Goal: Use online tool/utility: Utilize a website feature to perform a specific function

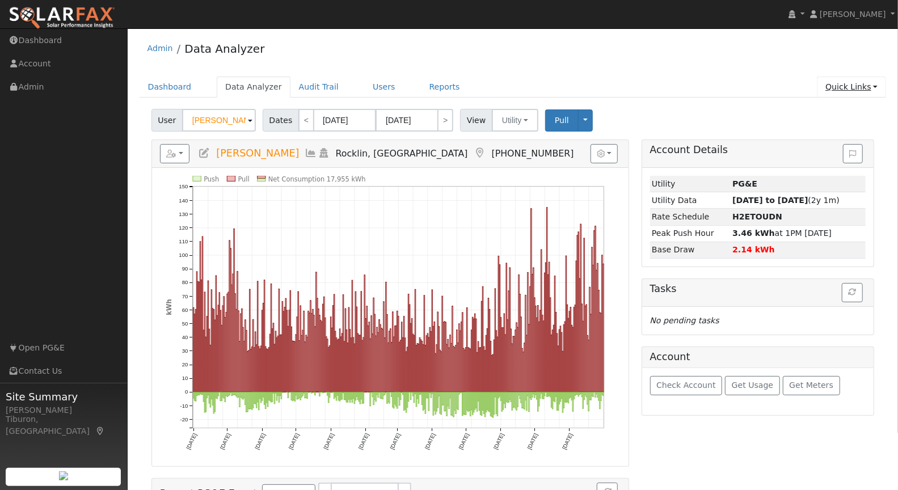
click at [855, 86] on link "Quick Links" at bounding box center [851, 87] width 69 height 21
click at [842, 149] on link "Run a Scenario Report" at bounding box center [828, 152] width 115 height 16
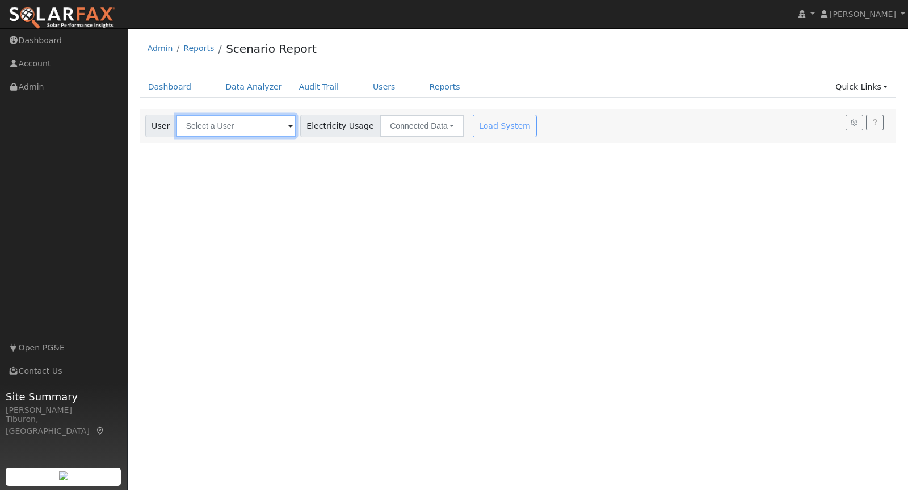
click at [210, 125] on input "text" at bounding box center [236, 126] width 120 height 23
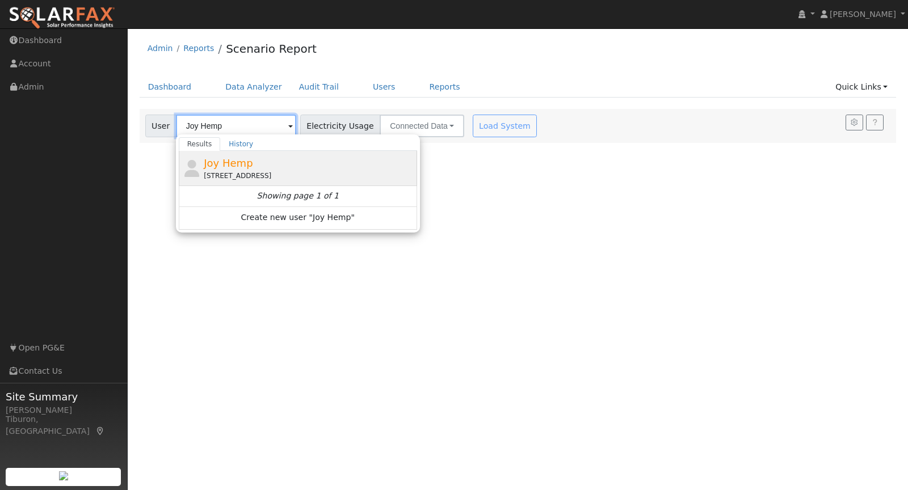
type input "Joy Hemp"
click at [299, 163] on div "Joy Hemp 1947 Blue Bell Court, Auburn Lake Trails, CA 95614" at bounding box center [309, 168] width 210 height 26
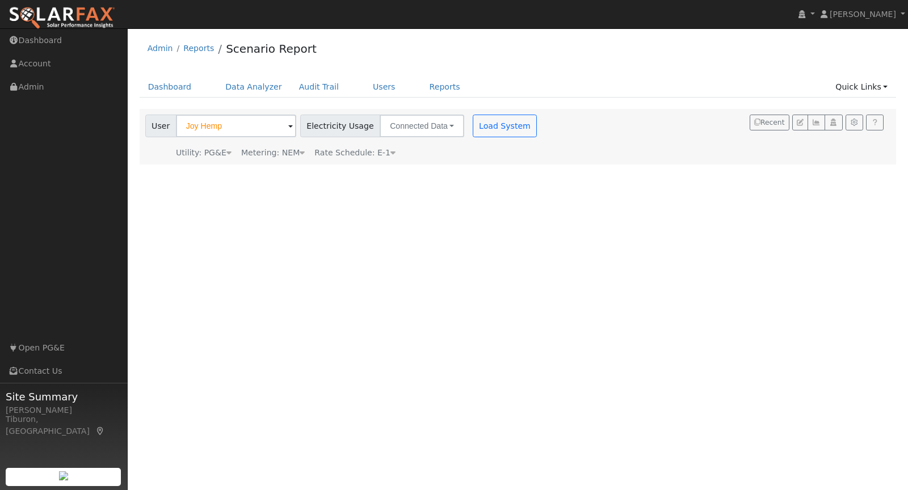
click at [282, 153] on div "Metering: NEM" at bounding box center [273, 153] width 64 height 12
click at [313, 167] on button "NEM" at bounding box center [328, 170] width 45 height 23
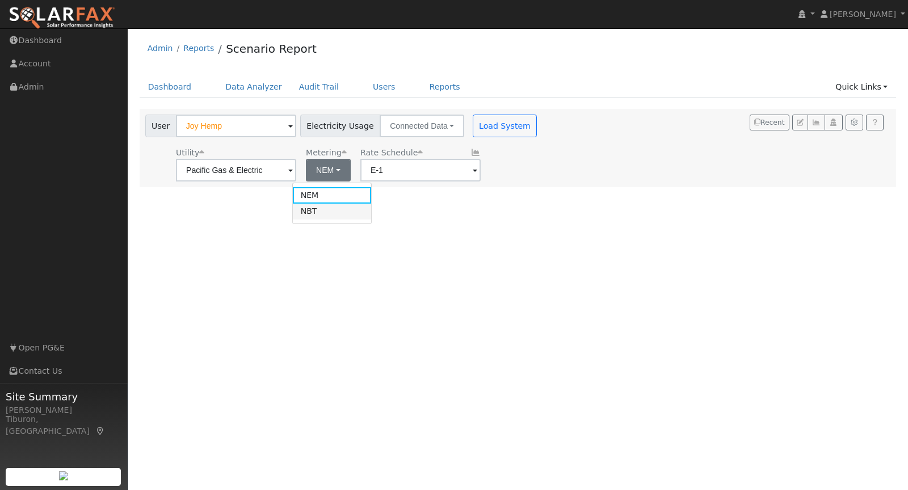
click at [322, 215] on link "NBT" at bounding box center [332, 212] width 79 height 16
type input "E-ELEC"
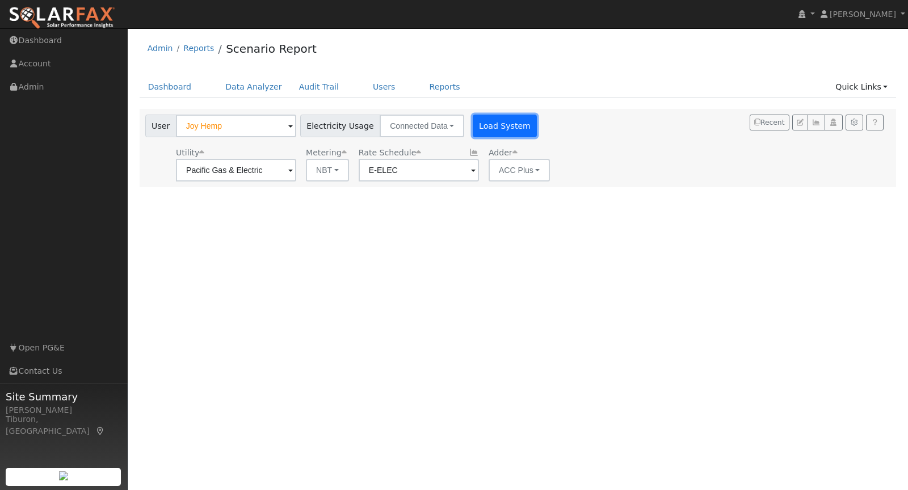
click at [490, 128] on button "Load System" at bounding box center [504, 126] width 65 height 23
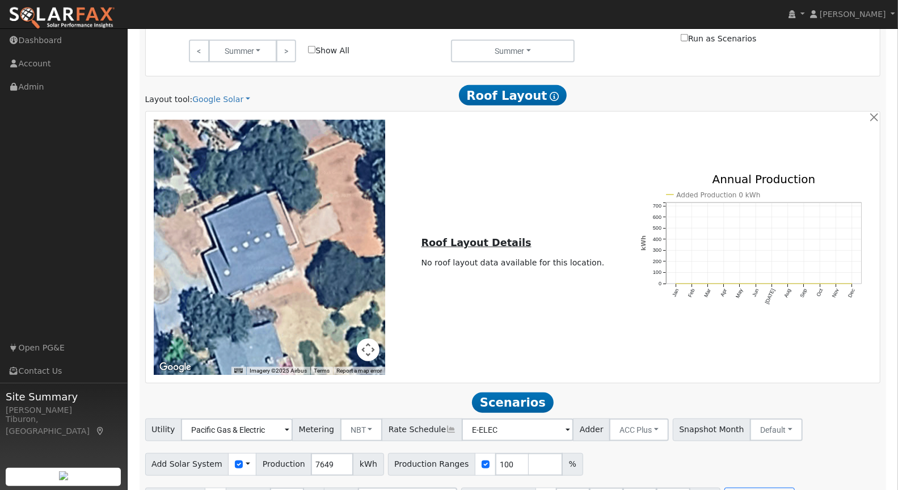
scroll to position [602, 0]
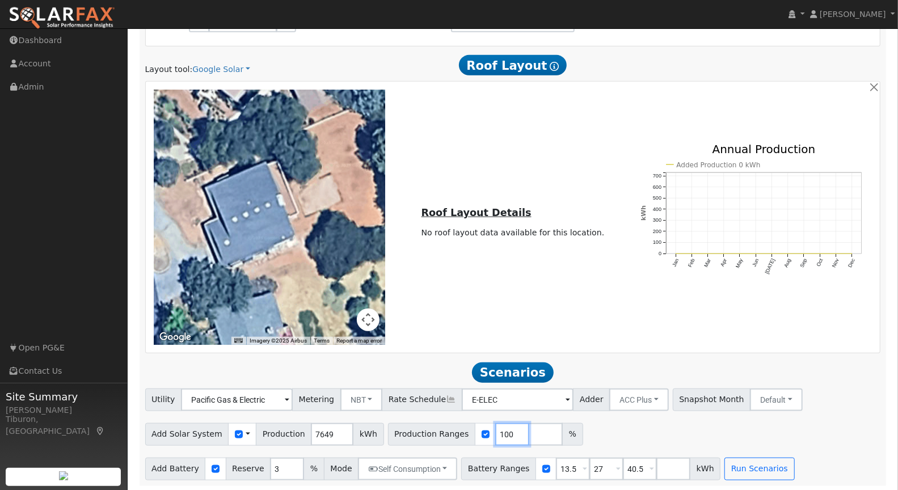
drag, startPoint x: 497, startPoint y: 432, endPoint x: 457, endPoint y: 430, distance: 40.3
click at [457, 430] on div "Production Ranges 100 %" at bounding box center [485, 434] width 195 height 23
type input "161.1"
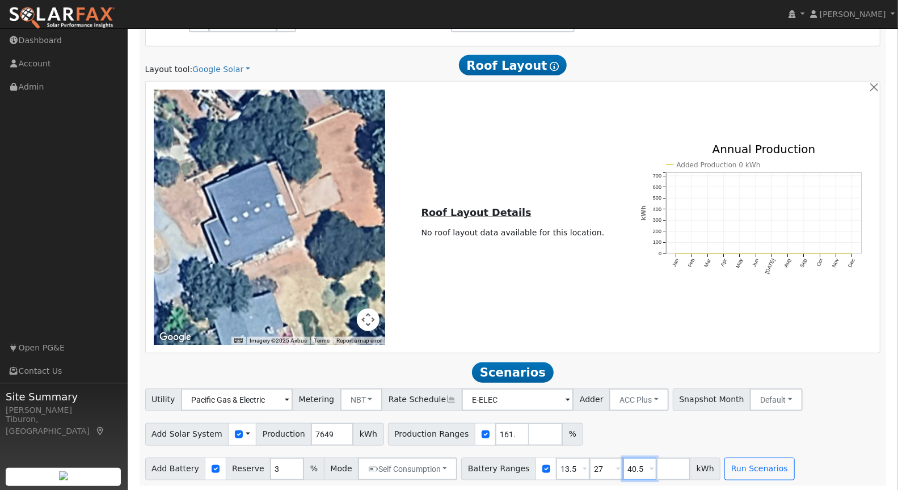
drag, startPoint x: 633, startPoint y: 467, endPoint x: 589, endPoint y: 465, distance: 43.7
click at [589, 465] on div "Battery Ranges 13.5 Overrides Reserve % Mode None None Self Consumption Peak Sa…" at bounding box center [590, 469] width 259 height 23
click at [744, 465] on button "Run Scenarios" at bounding box center [759, 469] width 70 height 23
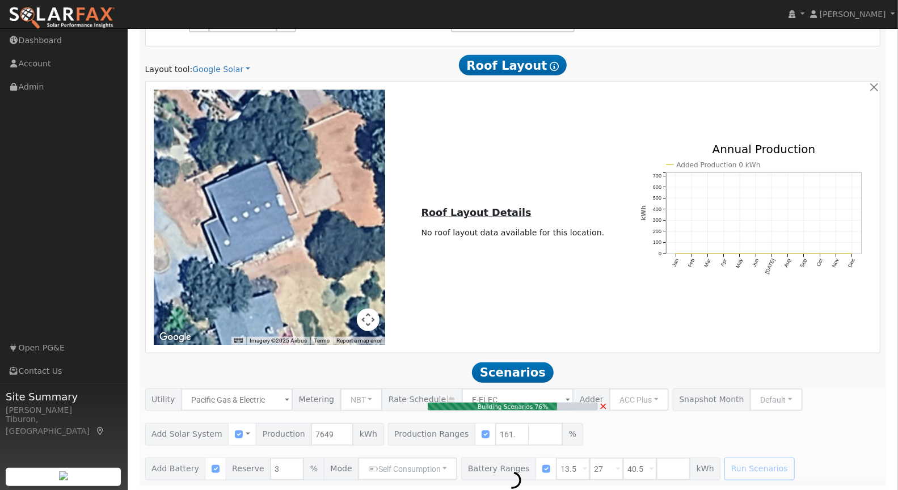
type input "8.2"
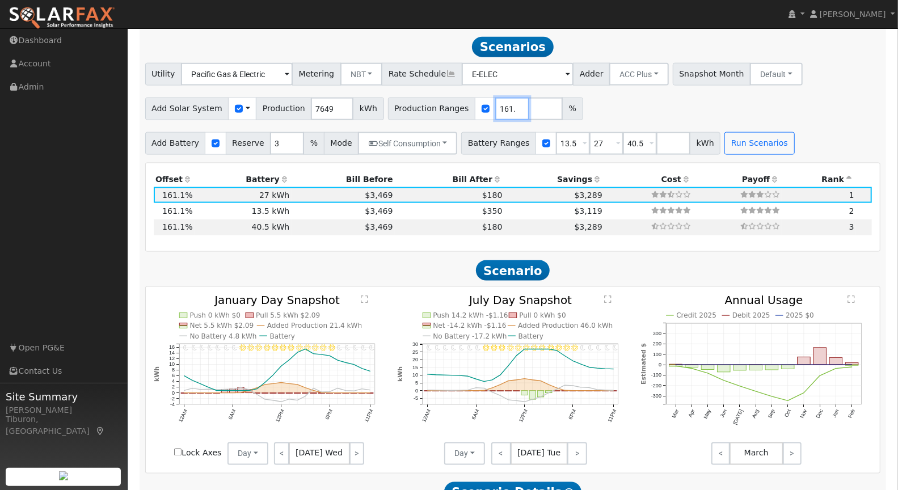
scroll to position [0, 3]
drag, startPoint x: 482, startPoint y: 106, endPoint x: 537, endPoint y: 104, distance: 55.6
click at [537, 104] on div "Production Ranges 161.1 %" at bounding box center [485, 109] width 195 height 23
type input "163.22"
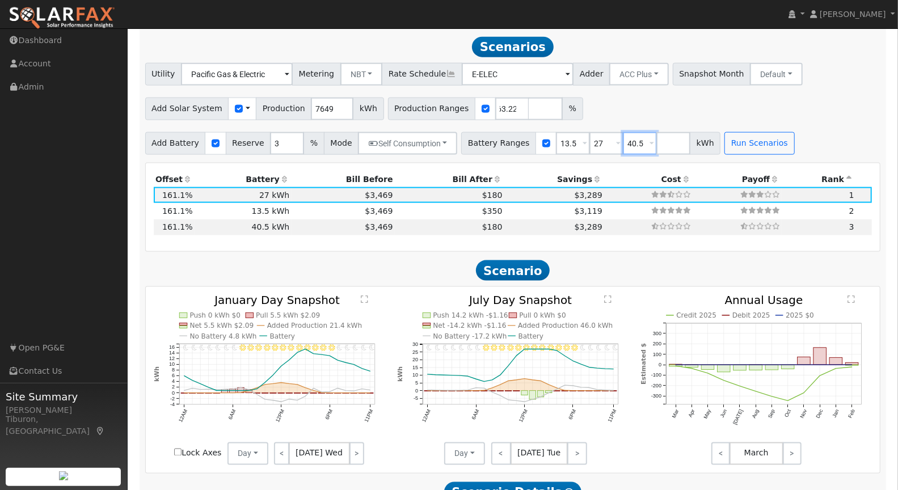
scroll to position [0, 0]
drag, startPoint x: 631, startPoint y: 140, endPoint x: 586, endPoint y: 143, distance: 44.9
click at [586, 143] on div "Battery Ranges 13.5 Overrides Reserve % Mode None None Self Consumption Peak Sa…" at bounding box center [590, 143] width 259 height 23
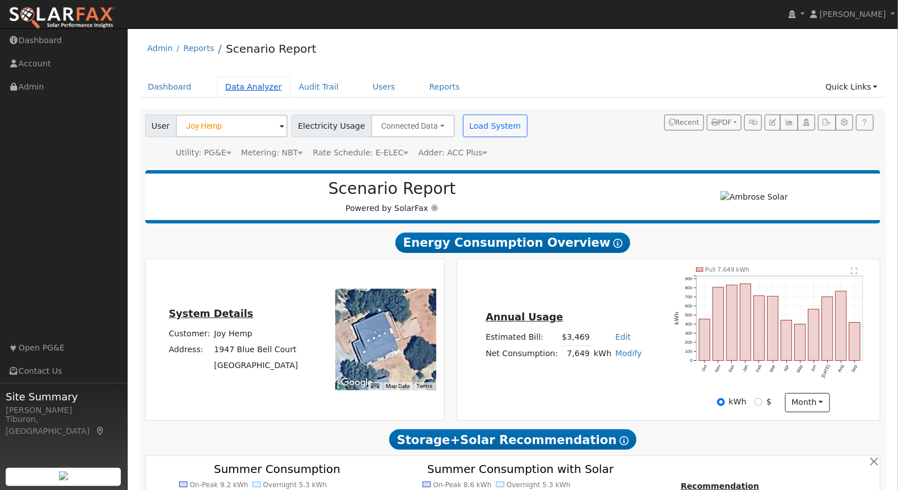
click at [264, 85] on link "Data Analyzer" at bounding box center [254, 87] width 74 height 21
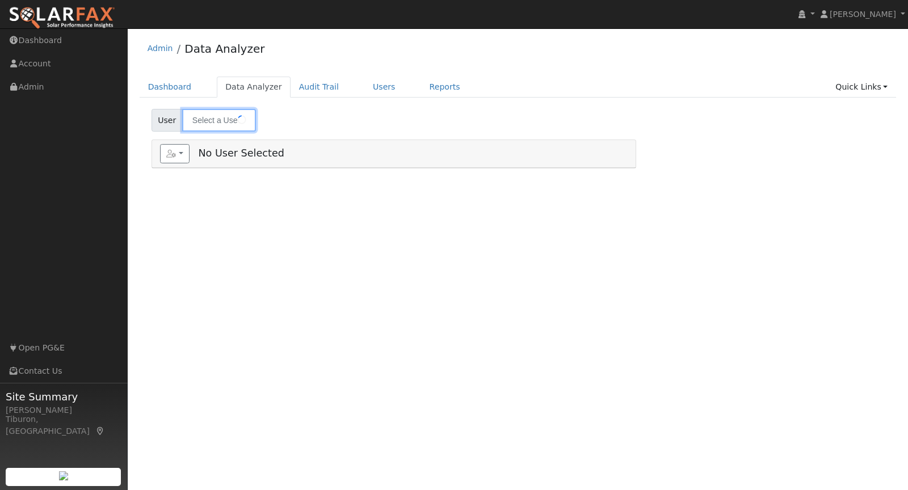
click at [211, 119] on input "text" at bounding box center [219, 120] width 74 height 23
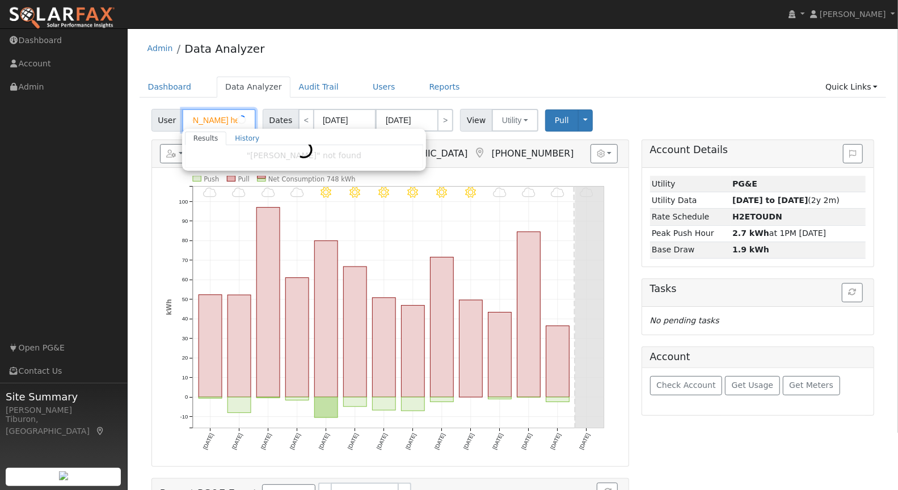
scroll to position [0, 34]
click at [242, 117] on input "Brooks Whitehead hemp" at bounding box center [219, 120] width 74 height 23
click at [241, 117] on img at bounding box center [241, 120] width 28 height 22
click at [231, 120] on input "Brooks Whitehead hemp" at bounding box center [219, 120] width 74 height 23
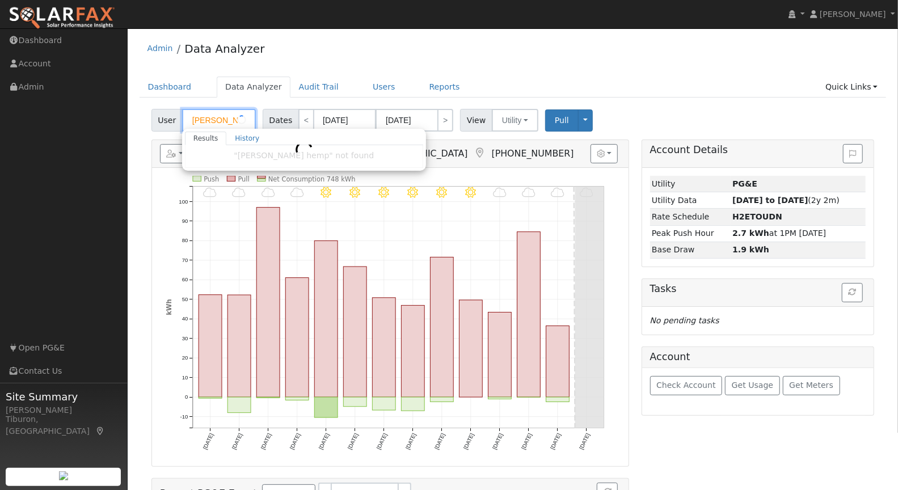
click at [231, 120] on input "Brooks Whitehead hemp" at bounding box center [219, 120] width 74 height 23
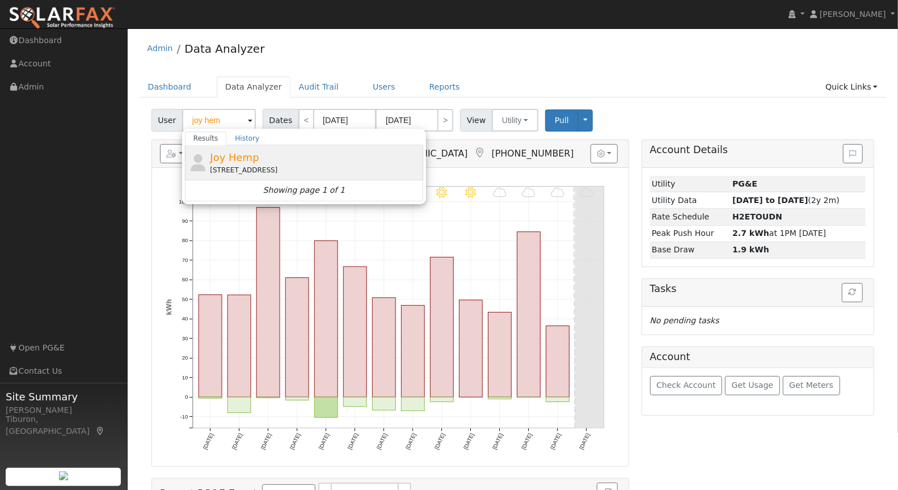
click at [250, 166] on div "[STREET_ADDRESS]" at bounding box center [315, 170] width 210 height 10
type input "Joy Hemp"
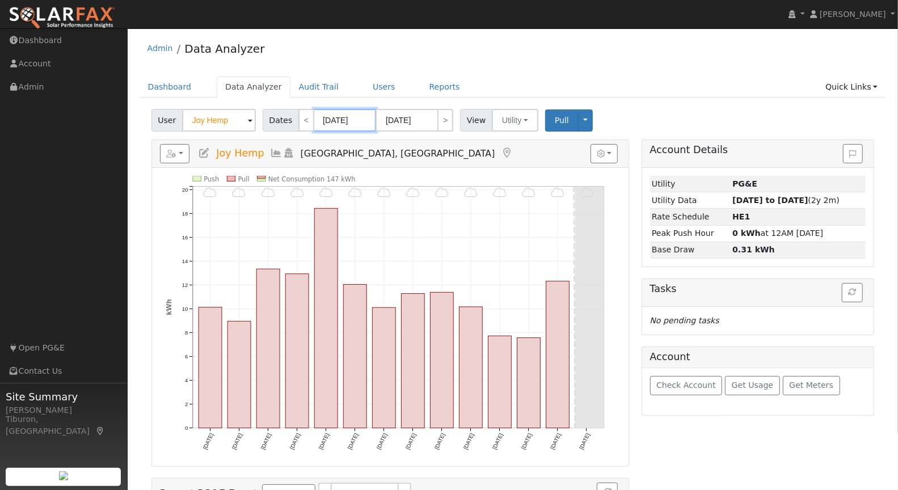
click at [341, 116] on input "09/19/2025" at bounding box center [345, 120] width 62 height 23
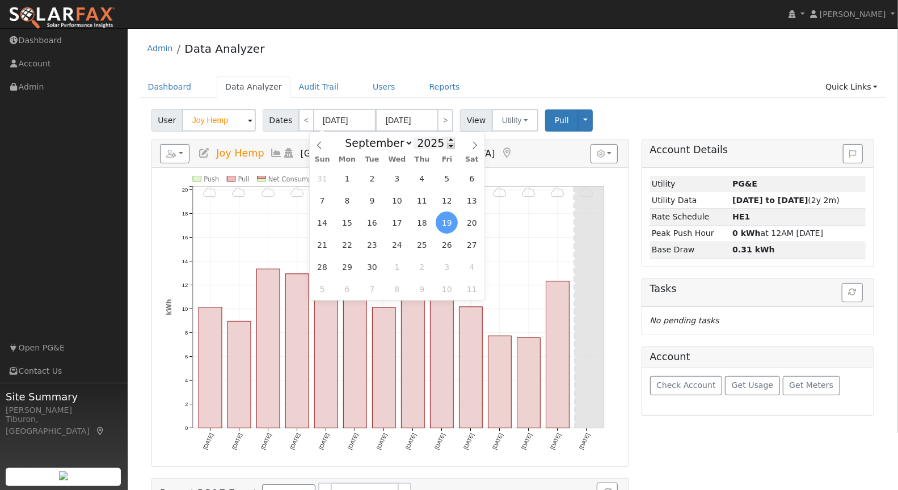
click at [447, 148] on span at bounding box center [451, 146] width 8 height 6
type input "2024"
click at [475, 145] on icon at bounding box center [475, 145] width 4 height 7
select select "9"
click at [370, 179] on span "1" at bounding box center [372, 178] width 22 height 22
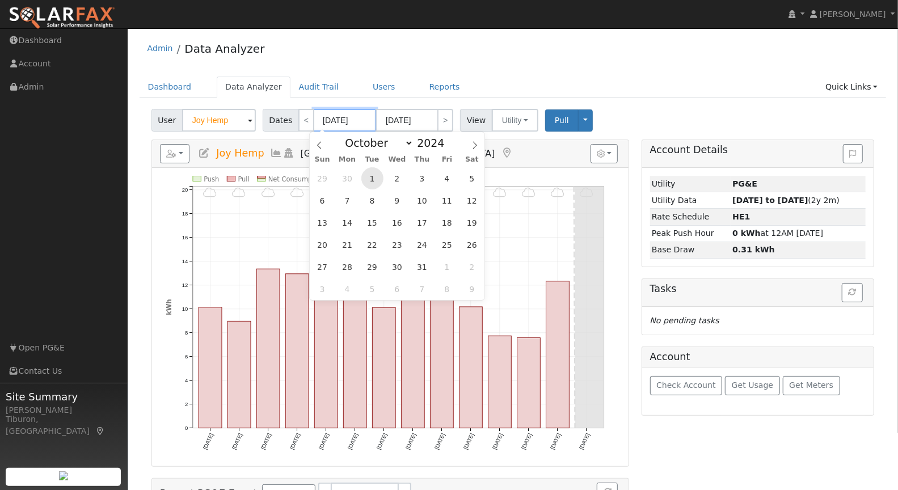
type input "10/01/2024"
type input "10/31/2024"
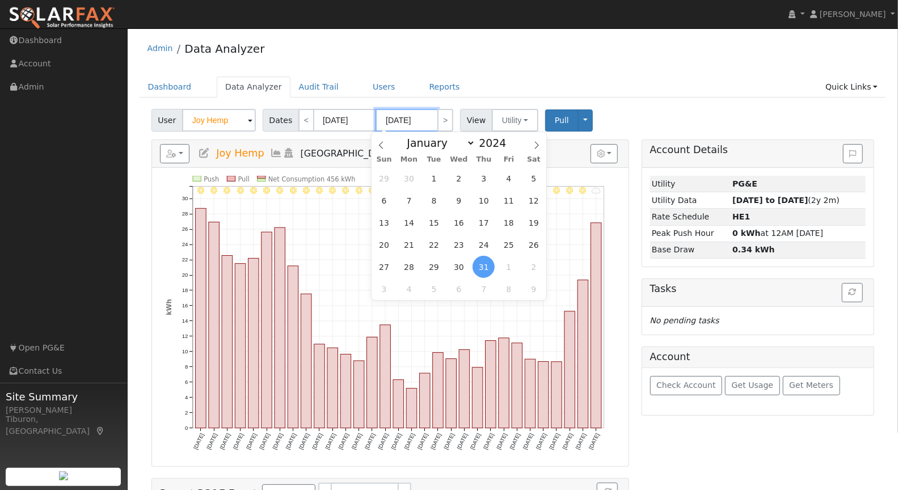
click at [408, 118] on input "10/31/2024" at bounding box center [406, 120] width 62 height 23
click at [513, 144] on div "January February March April May June July August September October November De…" at bounding box center [459, 141] width 131 height 19
click at [512, 137] on span at bounding box center [513, 140] width 8 height 6
type input "2025"
click at [438, 180] on span "30" at bounding box center [434, 178] width 22 height 22
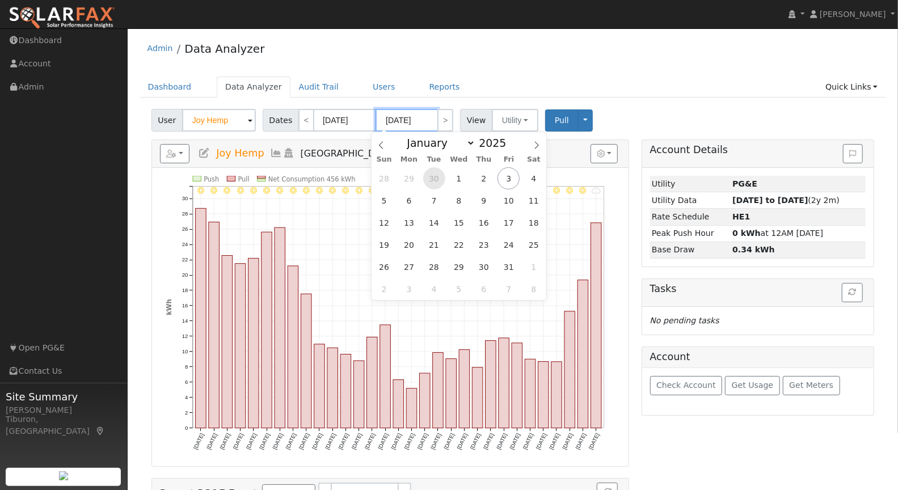
type input "09/30/2025"
select select "8"
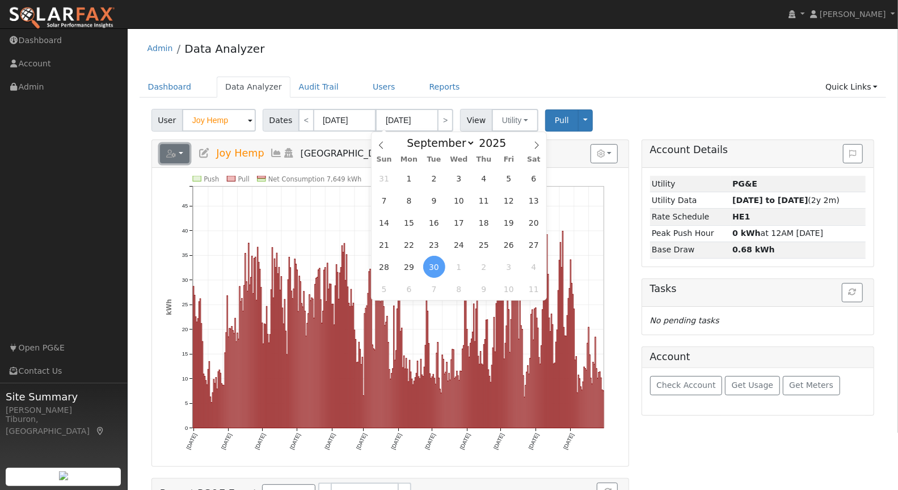
click at [187, 151] on button "button" at bounding box center [175, 153] width 30 height 19
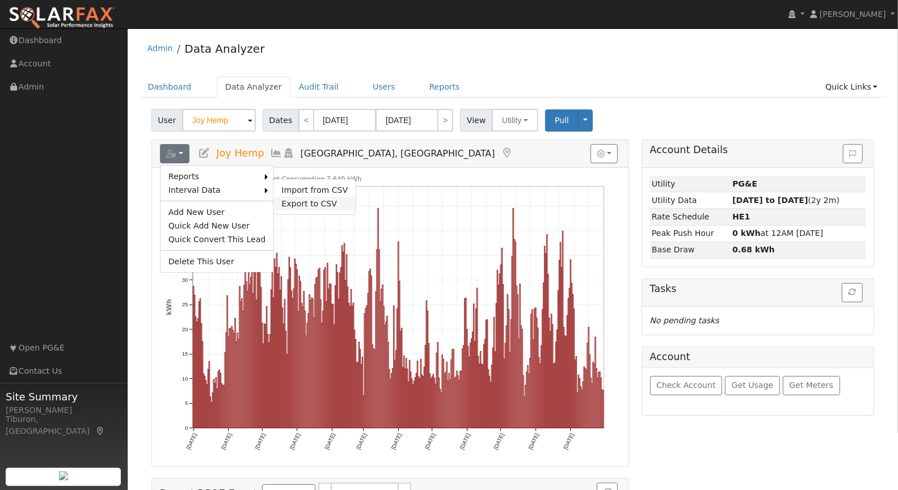
click at [313, 201] on link "Export to CSV" at bounding box center [314, 204] width 82 height 14
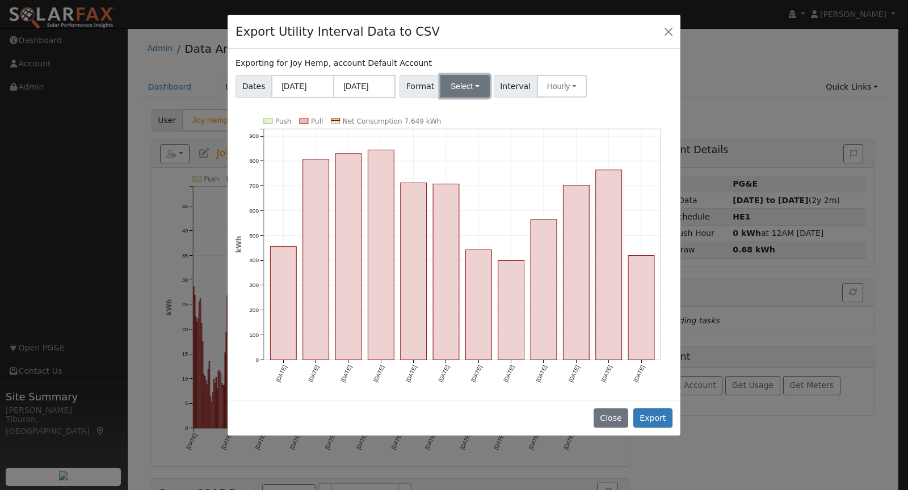
click at [448, 87] on button "Select" at bounding box center [464, 86] width 49 height 23
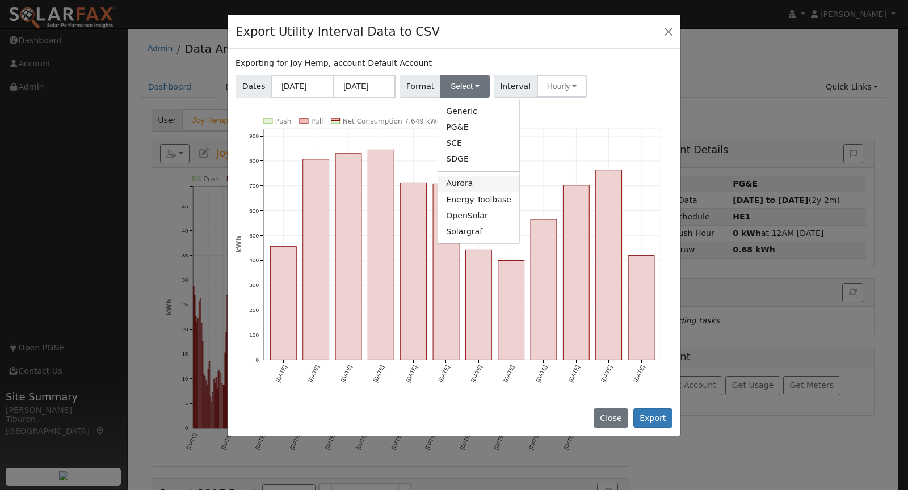
click at [474, 185] on link "Aurora" at bounding box center [478, 184] width 81 height 16
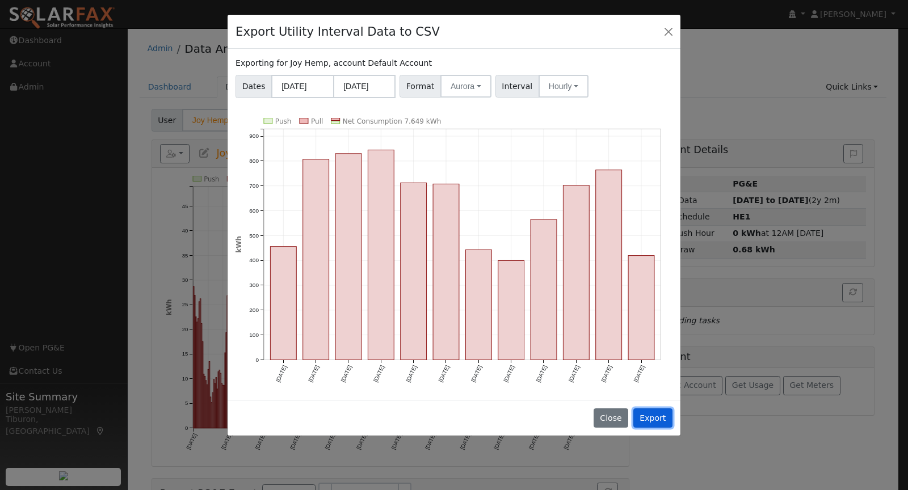
click at [658, 415] on button "Export" at bounding box center [652, 417] width 39 height 19
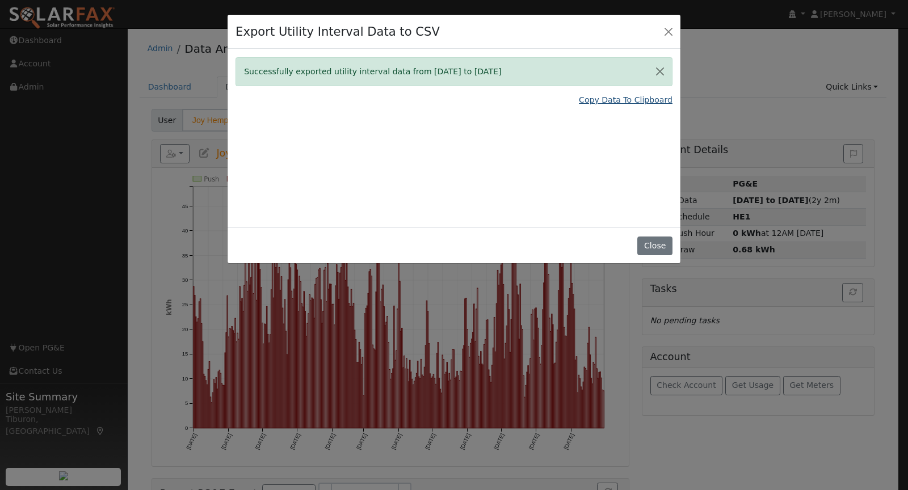
click at [641, 99] on link "Copy Data To Clipboard" at bounding box center [626, 100] width 94 height 12
click at [653, 248] on button "Close" at bounding box center [654, 246] width 35 height 19
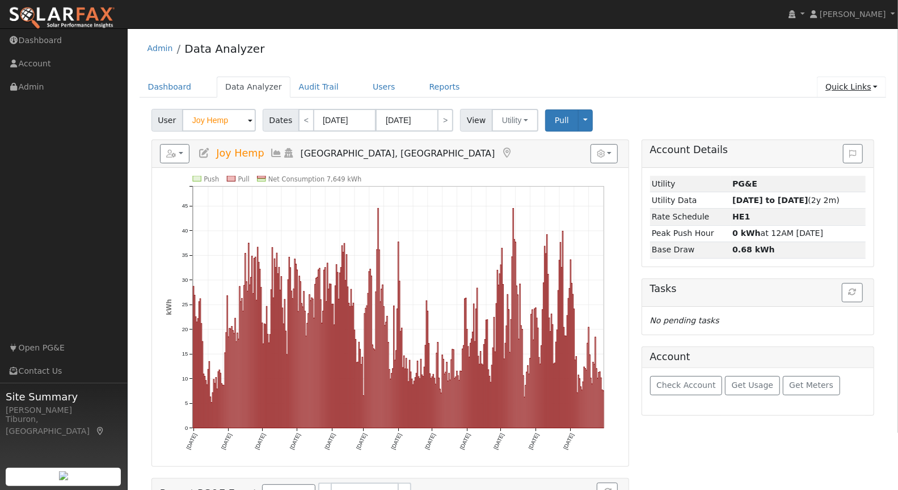
click at [859, 85] on link "Quick Links" at bounding box center [851, 87] width 69 height 21
click at [826, 147] on link "Run a Scenario Report" at bounding box center [828, 152] width 115 height 16
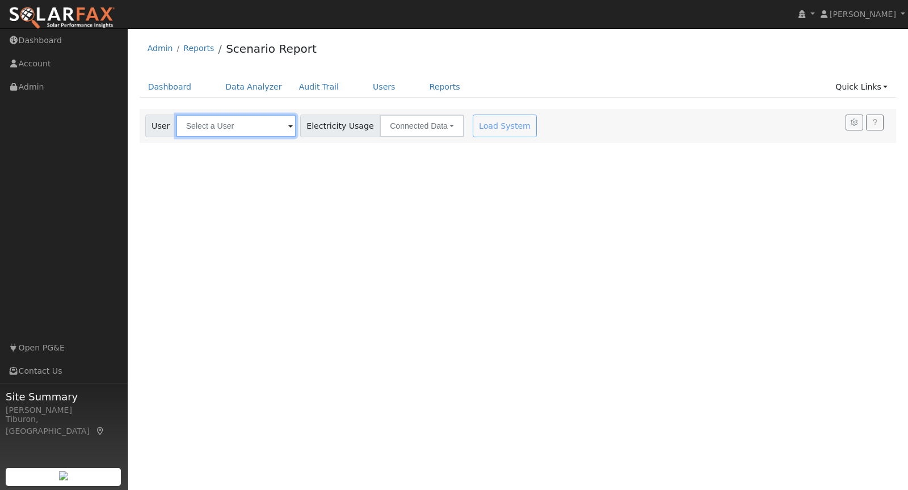
click at [230, 129] on input "text" at bounding box center [236, 126] width 120 height 23
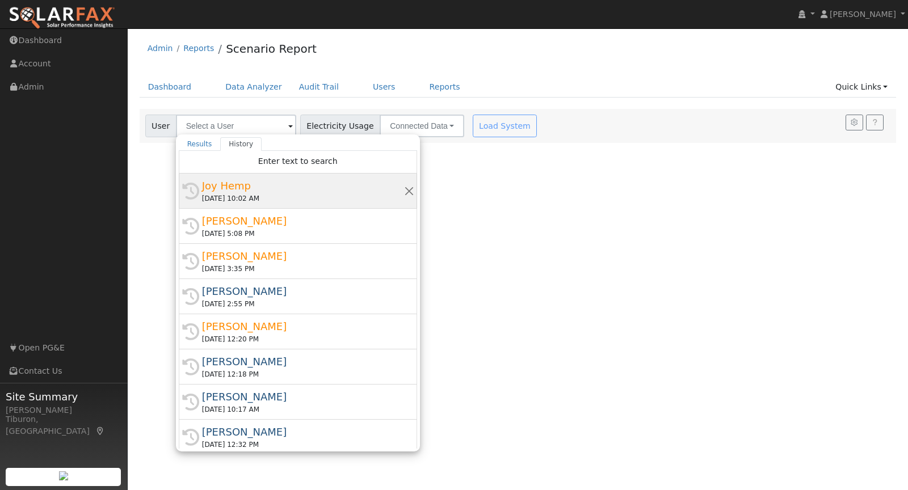
click at [232, 191] on div "Joy Hemp" at bounding box center [303, 185] width 202 height 15
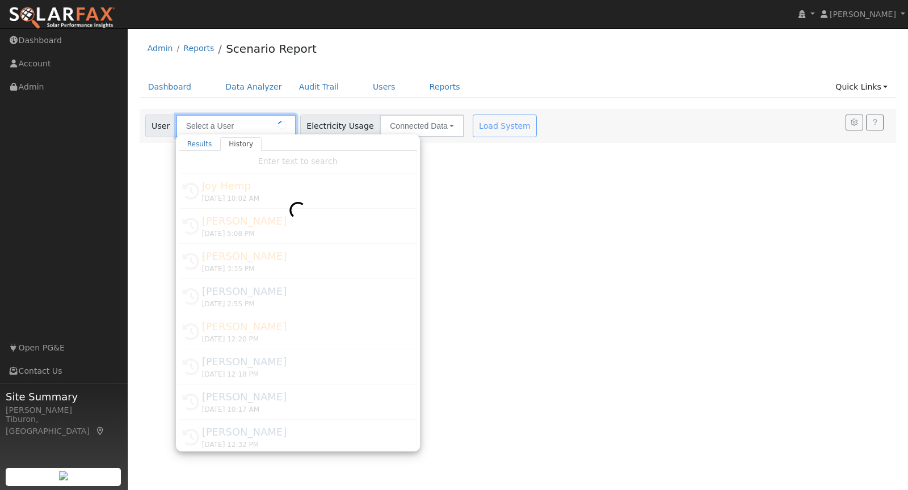
type input "Joy Hemp"
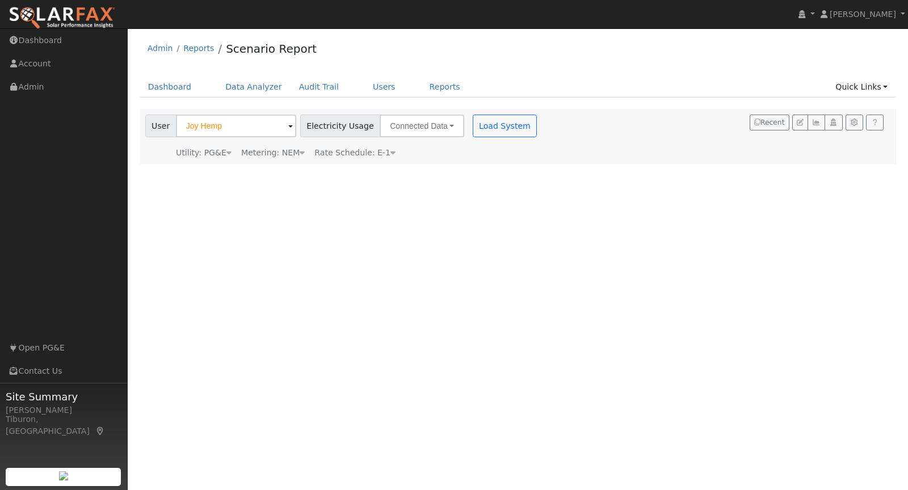
click at [290, 154] on div "Metering: NEM" at bounding box center [273, 153] width 64 height 12
click at [309, 172] on button "NEM" at bounding box center [328, 170] width 45 height 23
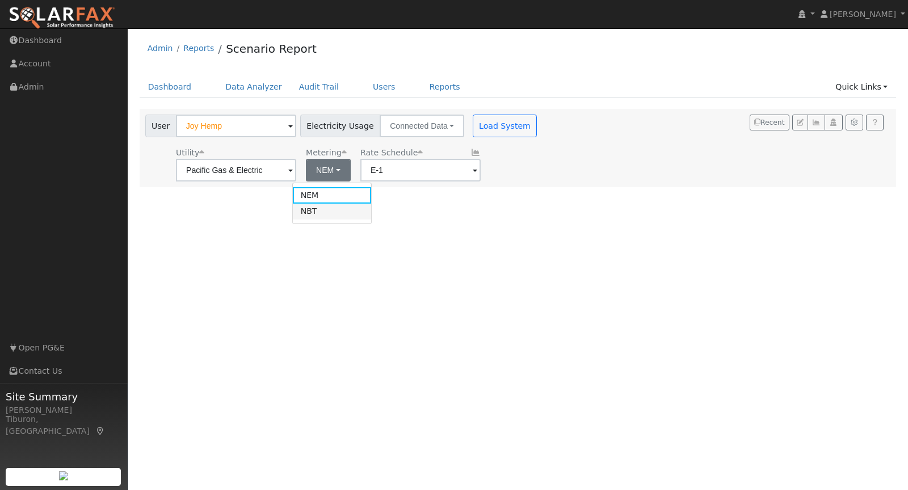
click at [324, 214] on link "NBT" at bounding box center [332, 212] width 79 height 16
type input "E-ELEC"
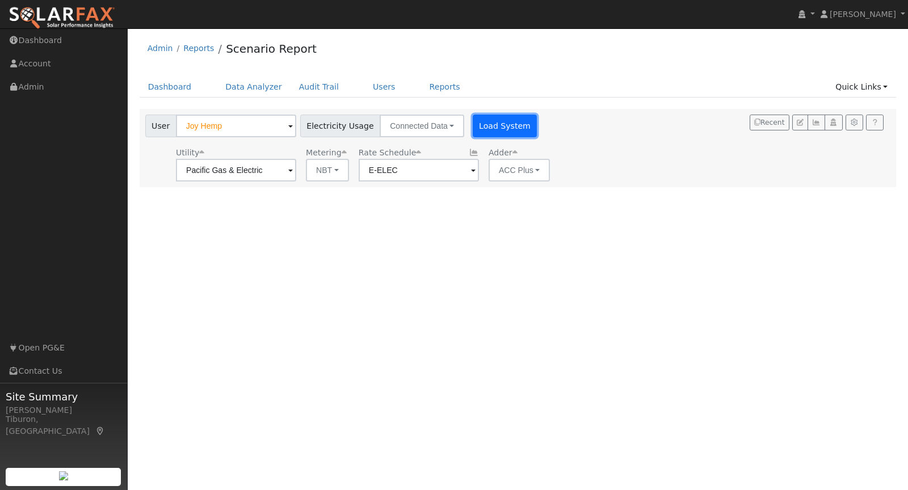
click at [486, 130] on button "Load System" at bounding box center [504, 126] width 65 height 23
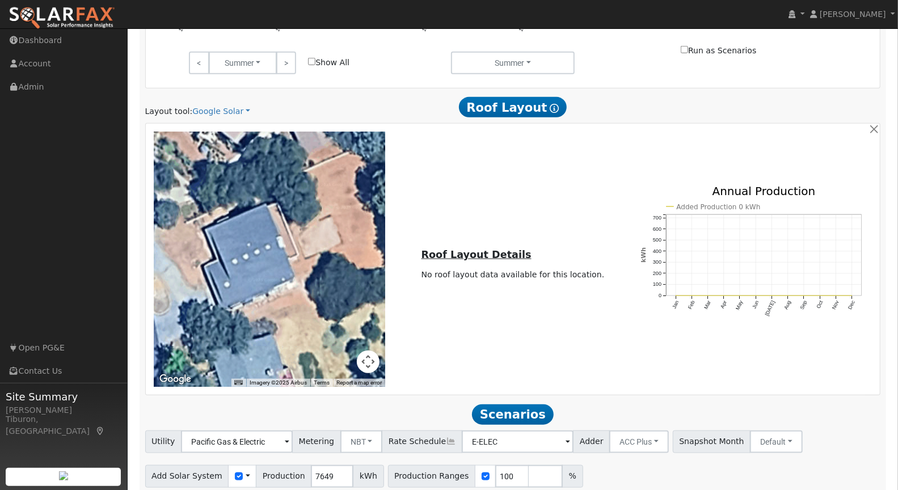
scroll to position [602, 0]
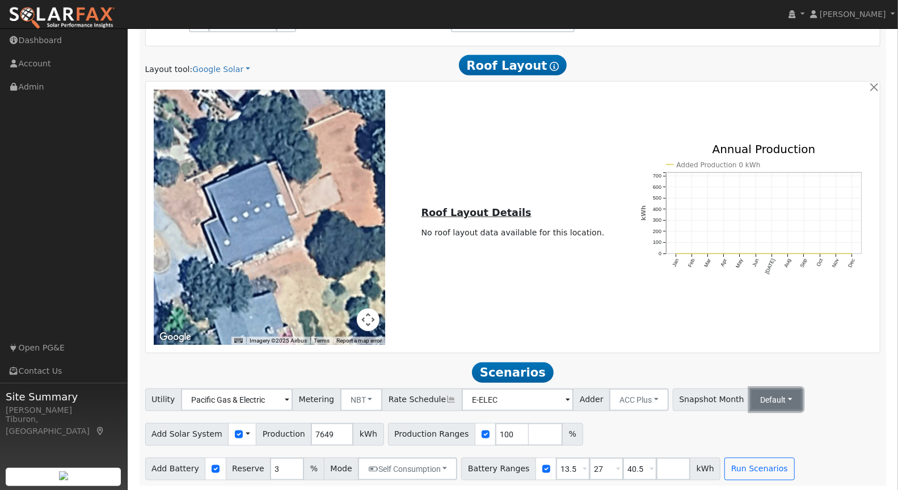
click at [750, 400] on button "Default" at bounding box center [776, 400] width 53 height 23
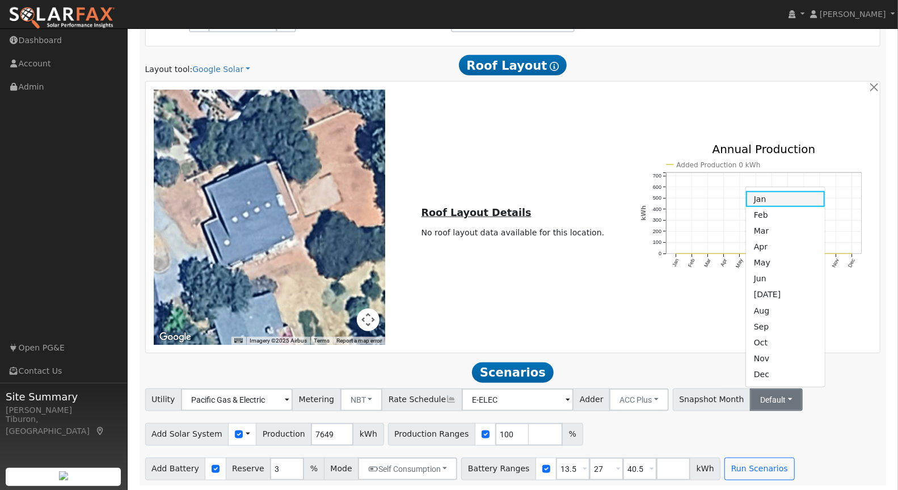
click at [747, 197] on link "Jan" at bounding box center [785, 199] width 79 height 16
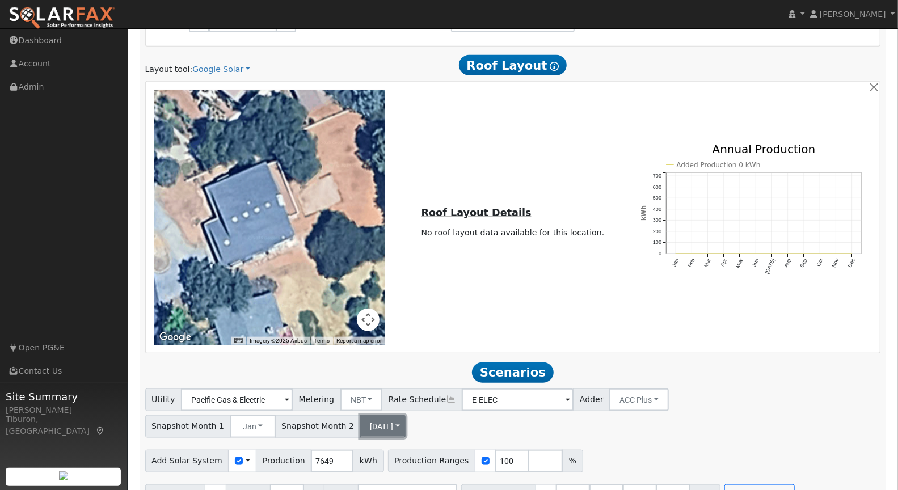
click at [368, 420] on button "[DATE]" at bounding box center [382, 426] width 45 height 23
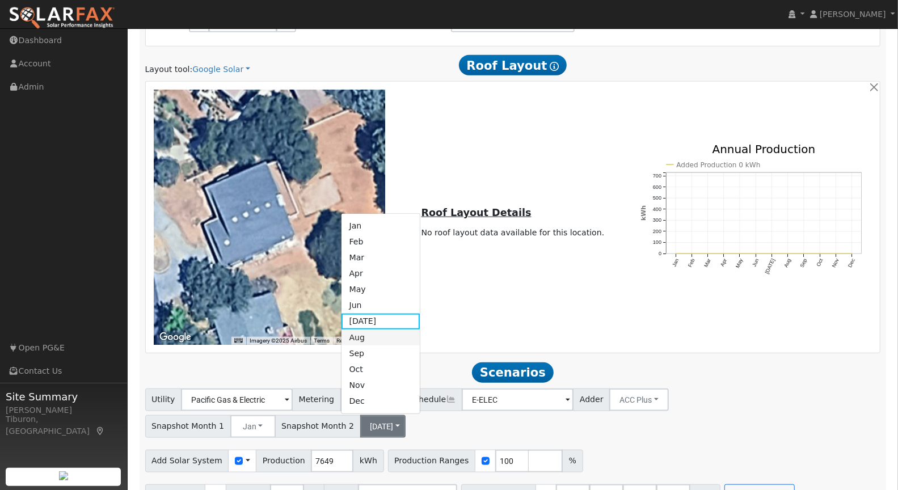
click at [377, 336] on link "Aug" at bounding box center [380, 338] width 79 height 16
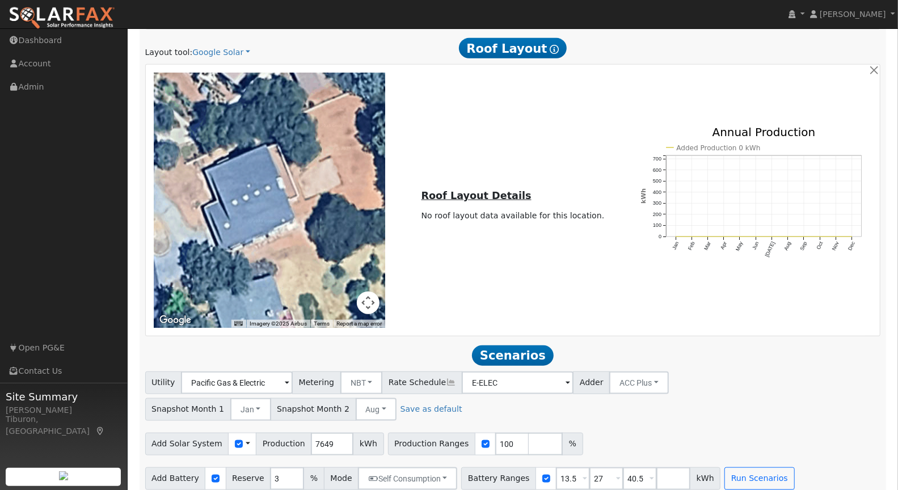
scroll to position [628, 0]
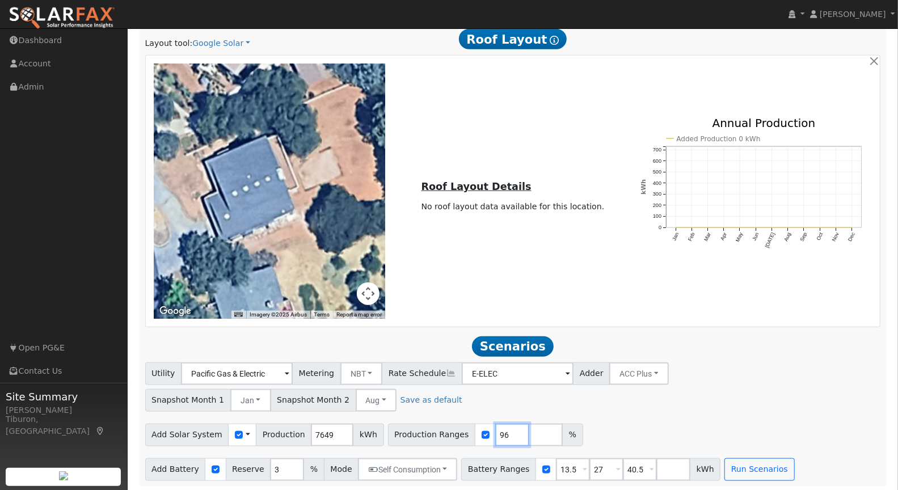
click at [500, 434] on input "96" at bounding box center [512, 435] width 34 height 23
drag, startPoint x: 492, startPoint y: 432, endPoint x: 482, endPoint y: 433, distance: 10.8
click at [495, 433] on input "96" at bounding box center [512, 435] width 34 height 23
type input "163.12"
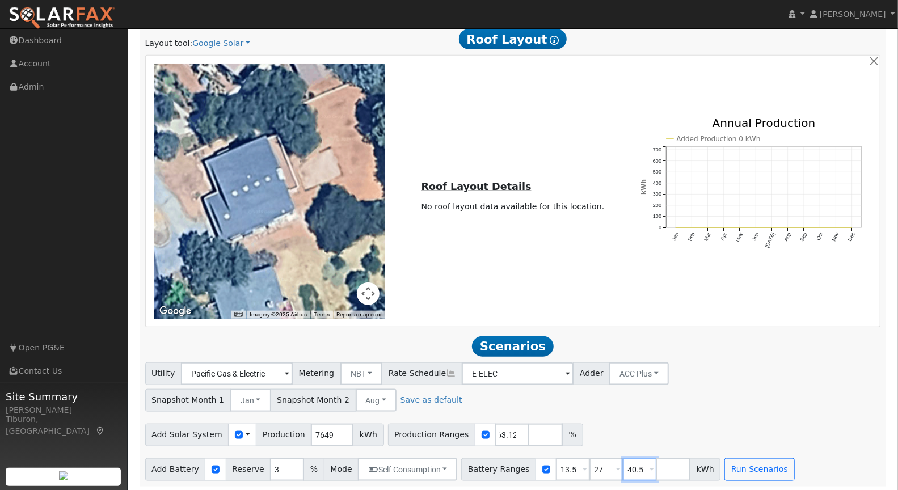
scroll to position [0, 0]
drag, startPoint x: 631, startPoint y: 467, endPoint x: 614, endPoint y: 468, distance: 17.1
click at [623, 468] on input "40.5" at bounding box center [640, 469] width 34 height 23
click at [708, 467] on button "Run Scenarios" at bounding box center [726, 469] width 70 height 23
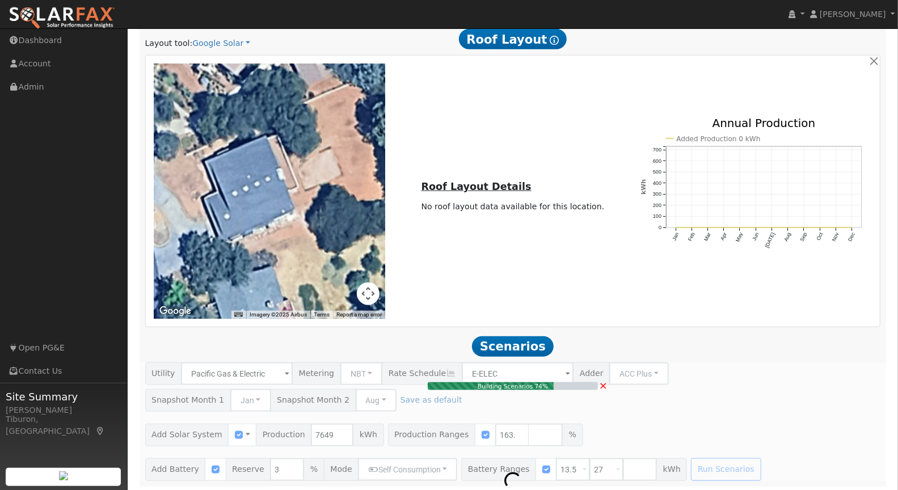
type input "8.3"
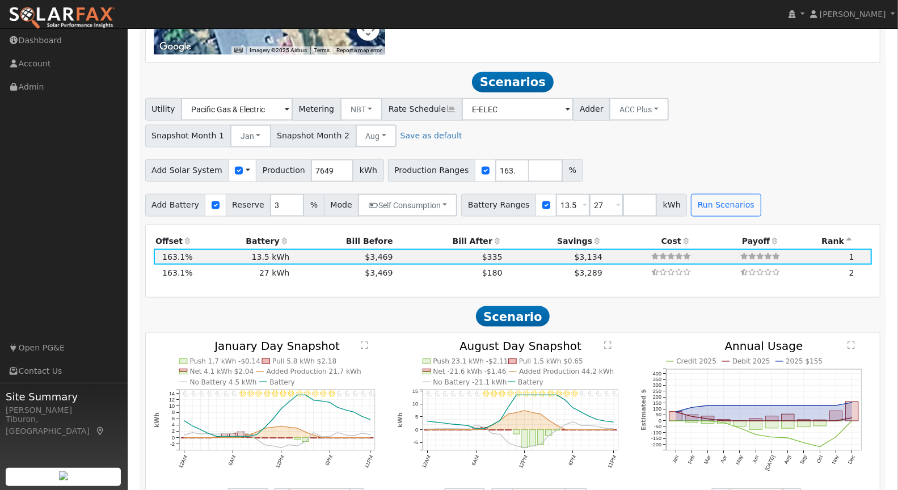
scroll to position [899, 0]
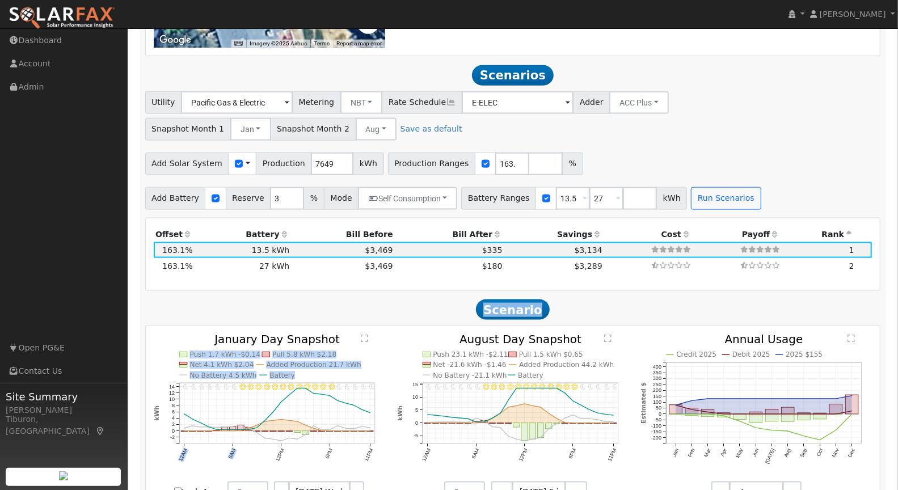
drag, startPoint x: 248, startPoint y: 413, endPoint x: 268, endPoint y: 305, distance: 109.5
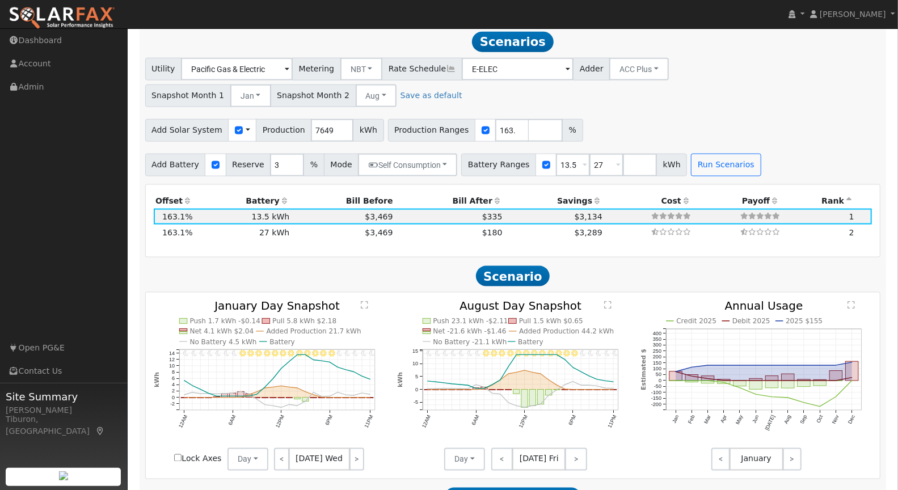
scroll to position [983, 0]
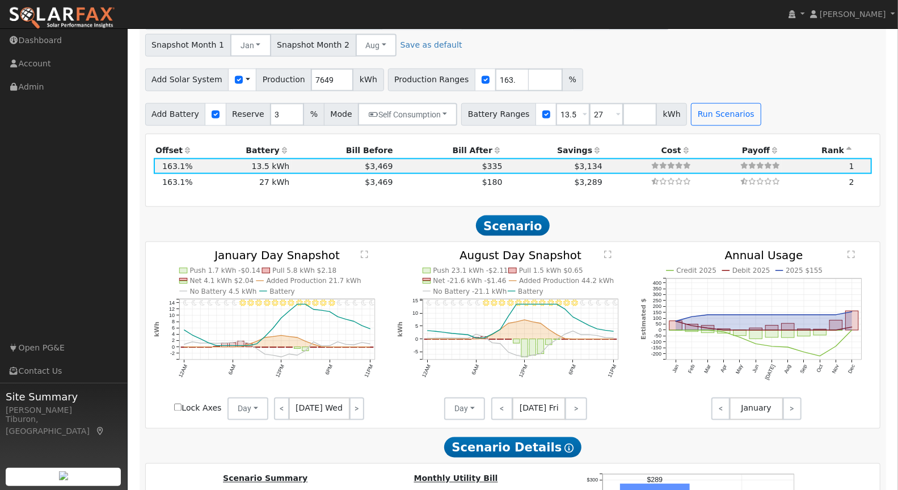
click at [176, 405] on input "Lock Axes" at bounding box center [177, 407] width 7 height 7
checkbox input "true"
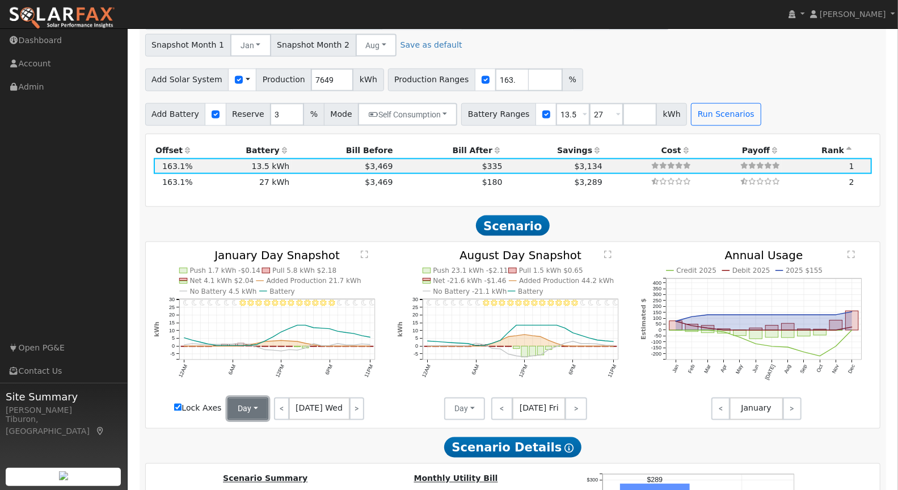
click at [254, 408] on button "Day" at bounding box center [247, 409] width 41 height 23
click at [276, 449] on link "Month Average" at bounding box center [267, 450] width 79 height 16
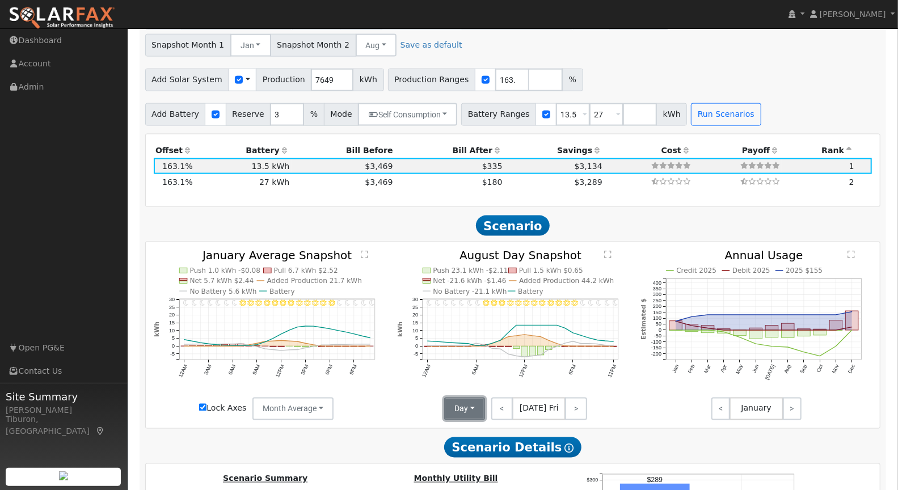
click at [470, 405] on button "Day" at bounding box center [464, 409] width 41 height 23
click at [481, 450] on link "Month Average" at bounding box center [484, 450] width 79 height 16
click at [364, 251] on text "" at bounding box center [364, 255] width 7 height 9
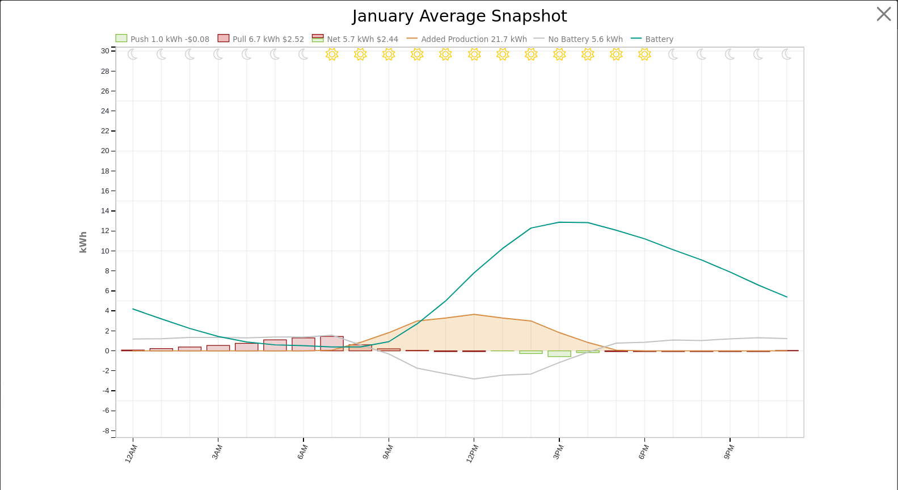
scroll to position [986, 0]
click at [884, 11] on button "button" at bounding box center [894, 14] width 22 height 22
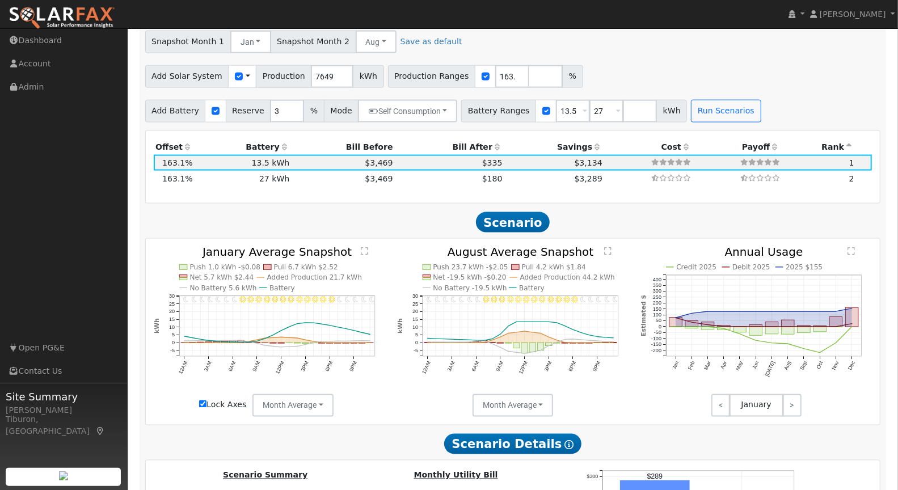
click at [606, 249] on text "" at bounding box center [607, 251] width 7 height 9
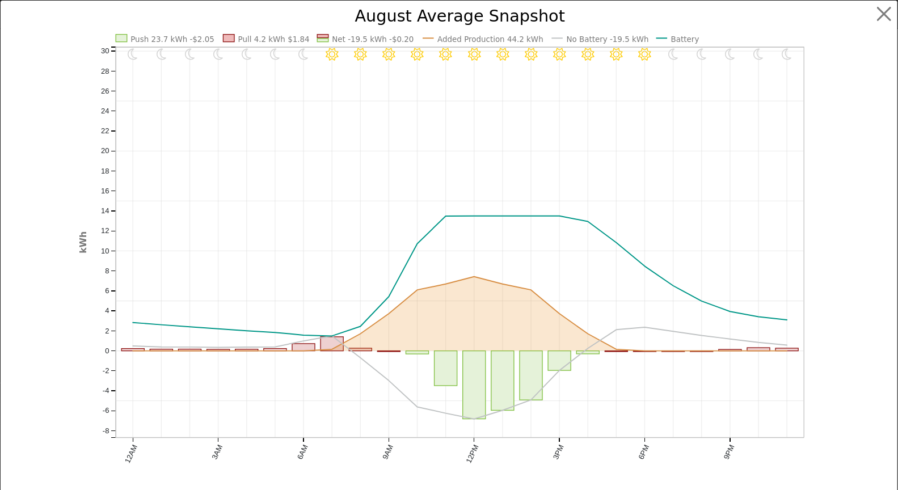
scroll to position [990, 0]
click at [883, 14] on button "button" at bounding box center [894, 14] width 22 height 22
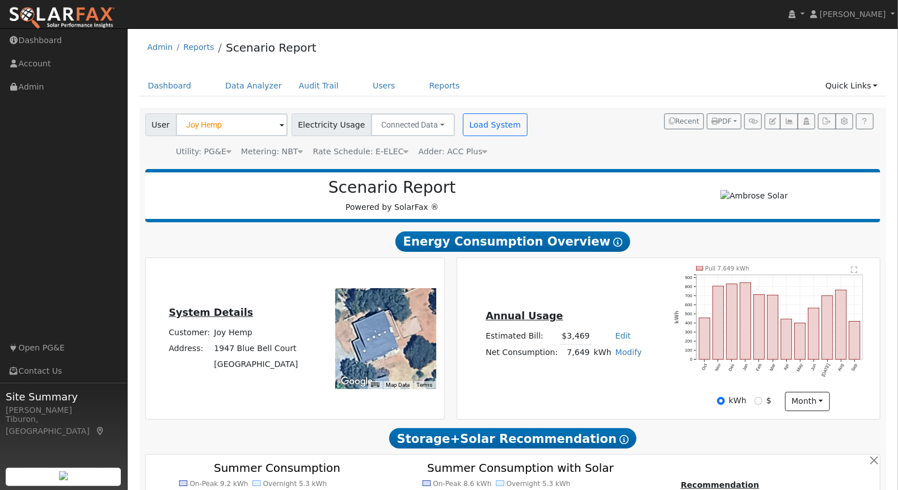
scroll to position [0, 0]
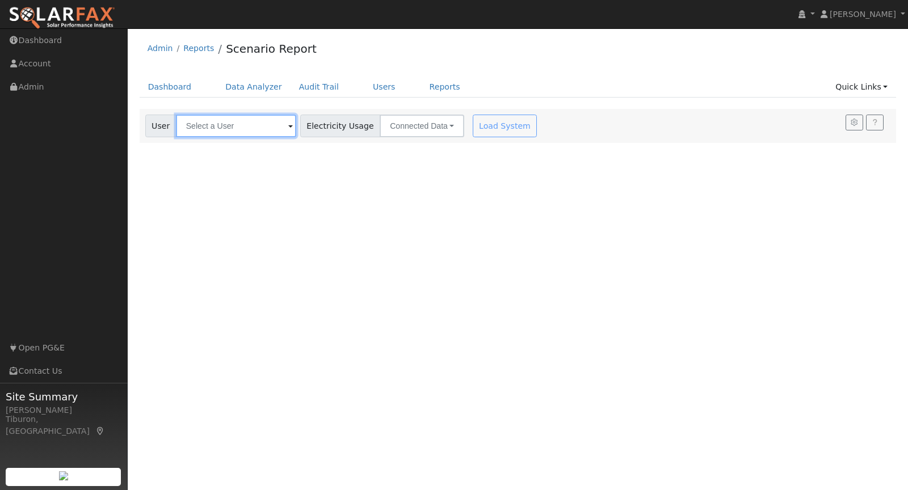
click at [217, 125] on input "text" at bounding box center [236, 126] width 120 height 23
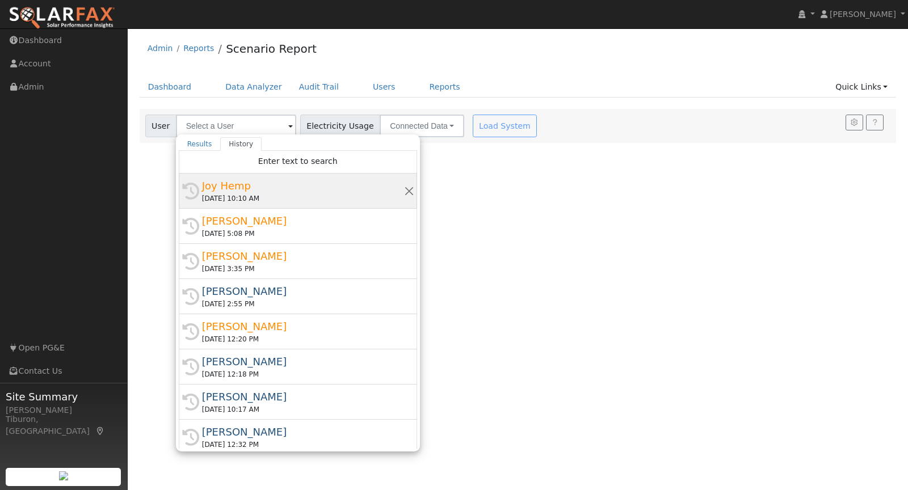
click at [251, 193] on div "[DATE] 10:10 AM" at bounding box center [303, 198] width 202 height 10
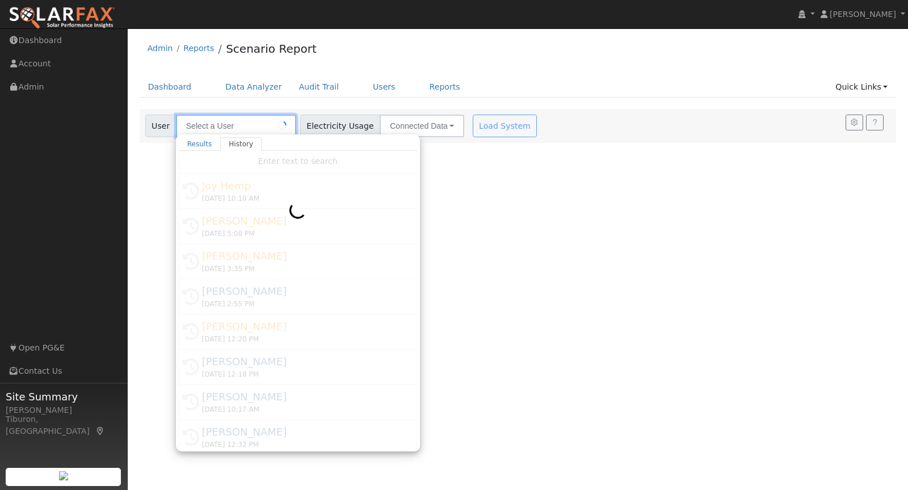
type input "Joy Hemp"
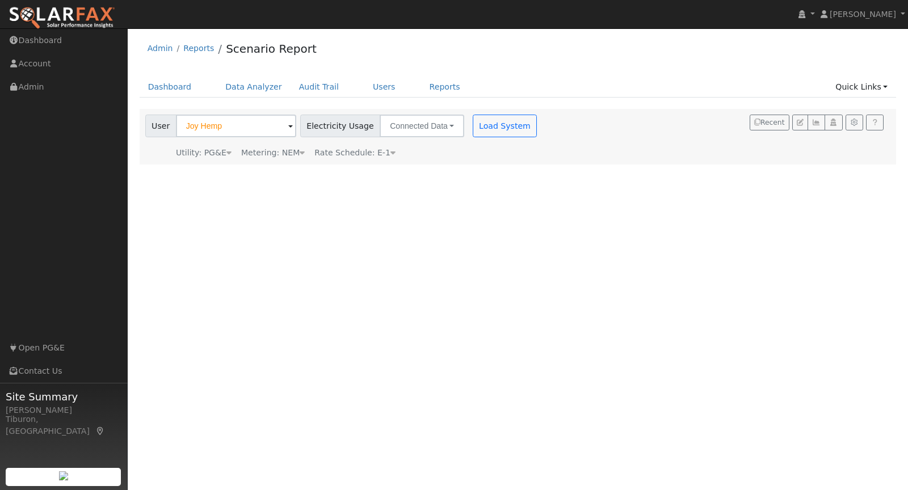
click at [292, 154] on div "Metering: NEM" at bounding box center [273, 153] width 64 height 12
click at [314, 170] on button "NEM" at bounding box center [328, 170] width 45 height 23
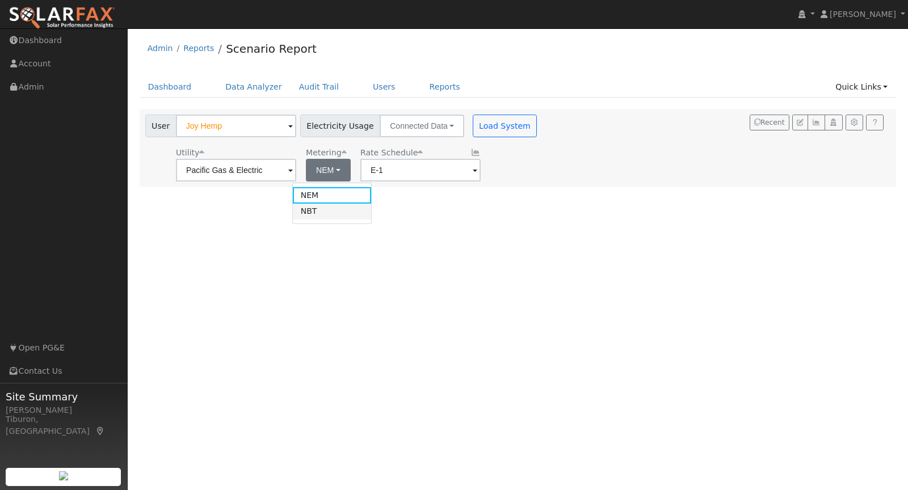
click at [325, 208] on link "NBT" at bounding box center [332, 212] width 79 height 16
type input "E-ELEC"
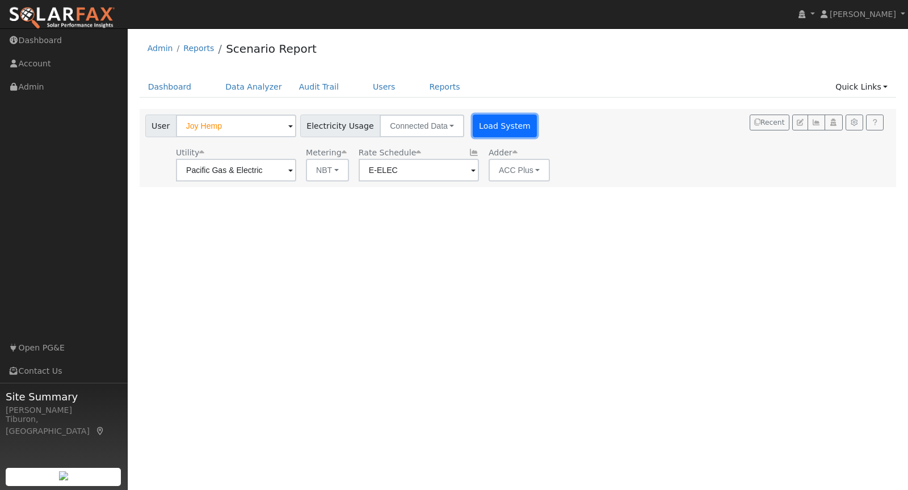
click at [486, 125] on button "Load System" at bounding box center [504, 126] width 65 height 23
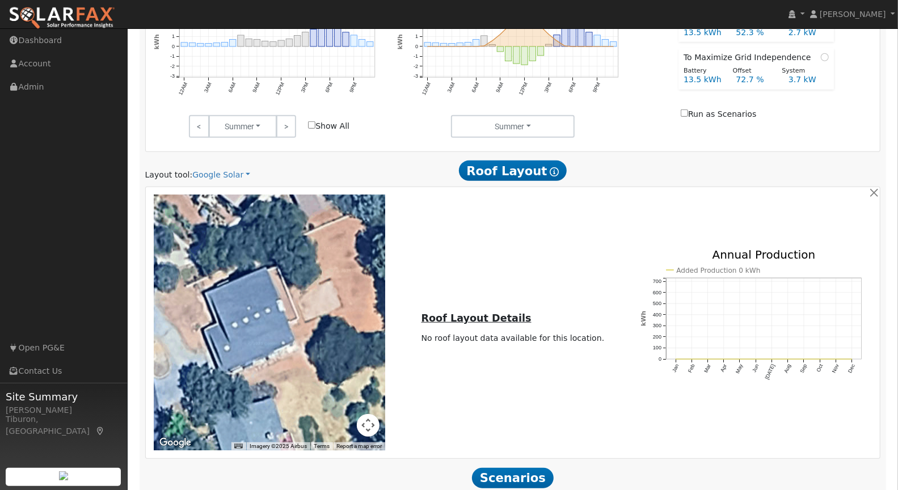
scroll to position [602, 0]
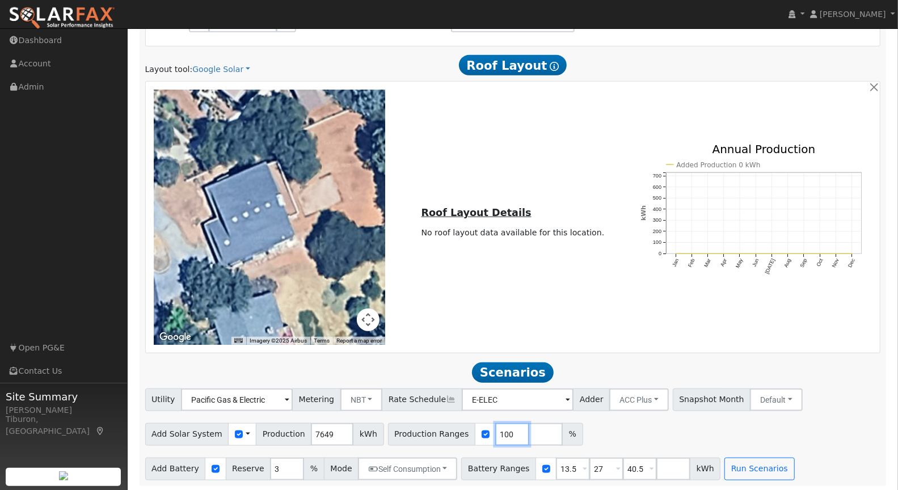
drag, startPoint x: 496, startPoint y: 435, endPoint x: 442, endPoint y: 421, distance: 55.7
click at [442, 423] on div "Production Ranges 100 %" at bounding box center [485, 434] width 195 height 23
type input "165.2"
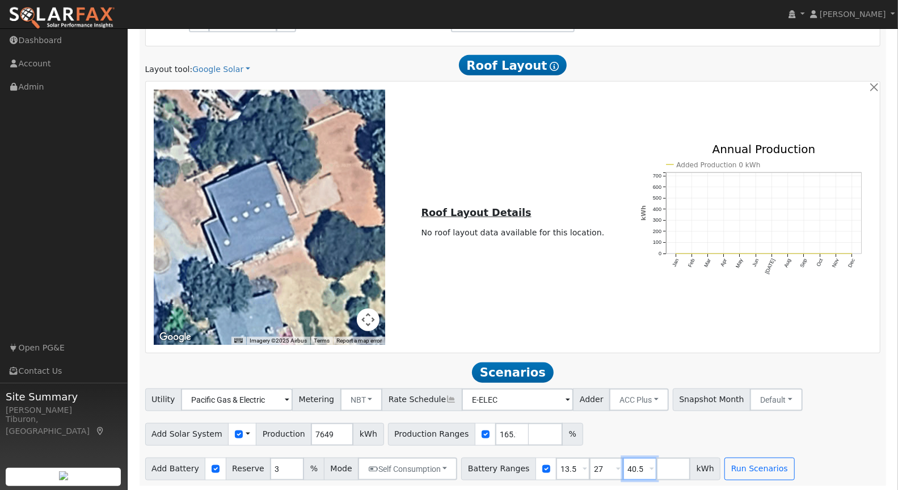
drag, startPoint x: 631, startPoint y: 464, endPoint x: 592, endPoint y: 463, distance: 39.2
click at [592, 463] on div "Battery Ranges 13.5 Overrides Reserve % Mode None None Self Consumption Peak Sa…" at bounding box center [590, 469] width 259 height 23
drag, startPoint x: 592, startPoint y: 465, endPoint x: 567, endPoint y: 465, distance: 25.0
click at [567, 465] on div "Battery Ranges 13.5 Overrides Reserve % Mode None None Self Consumption Peak Sa…" at bounding box center [574, 469] width 226 height 23
click at [670, 472] on button "Run Scenarios" at bounding box center [692, 469] width 70 height 23
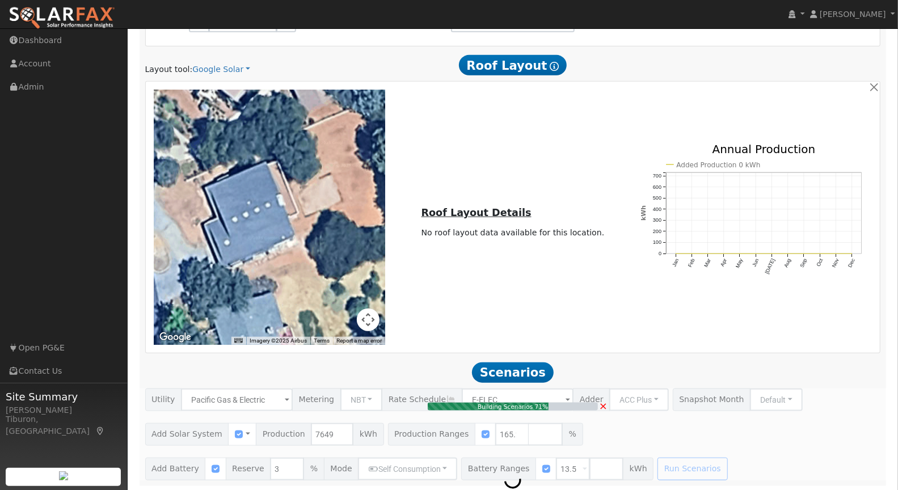
type input "8.4"
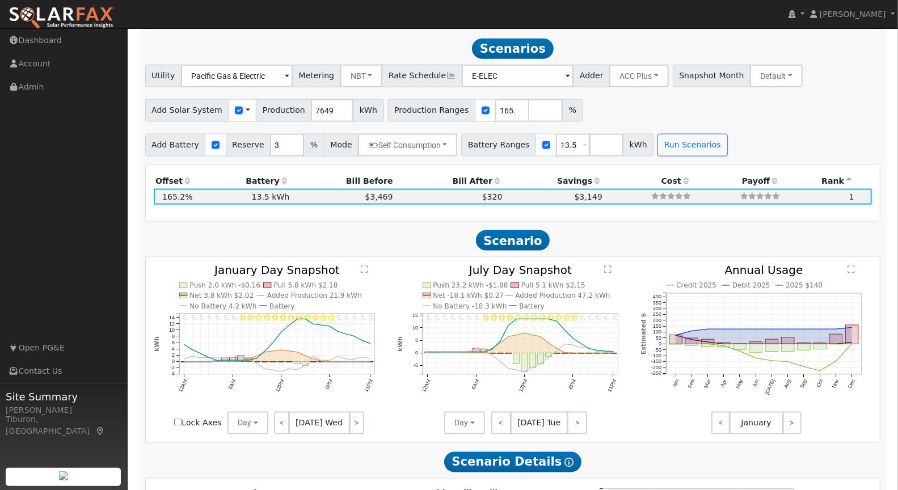
scroll to position [927, 0]
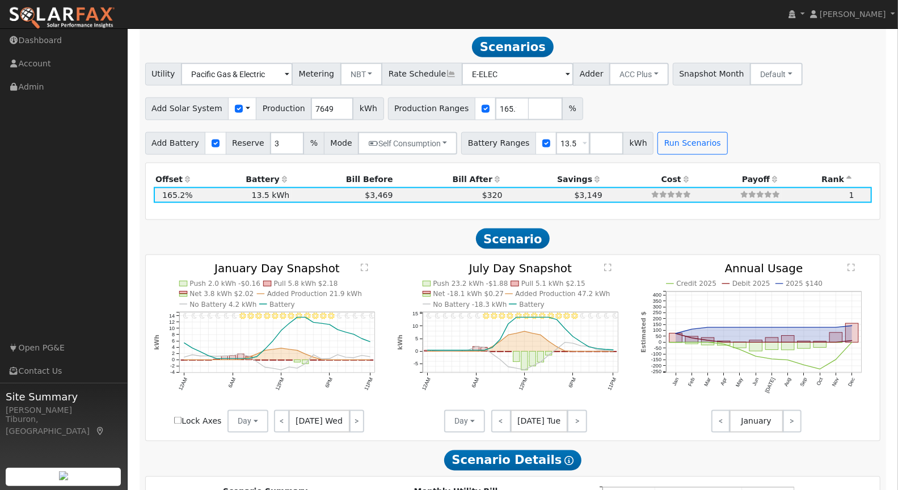
click at [175, 417] on input "Lock Axes" at bounding box center [177, 420] width 7 height 7
checkbox input "true"
click at [252, 413] on button "Day" at bounding box center [247, 421] width 41 height 23
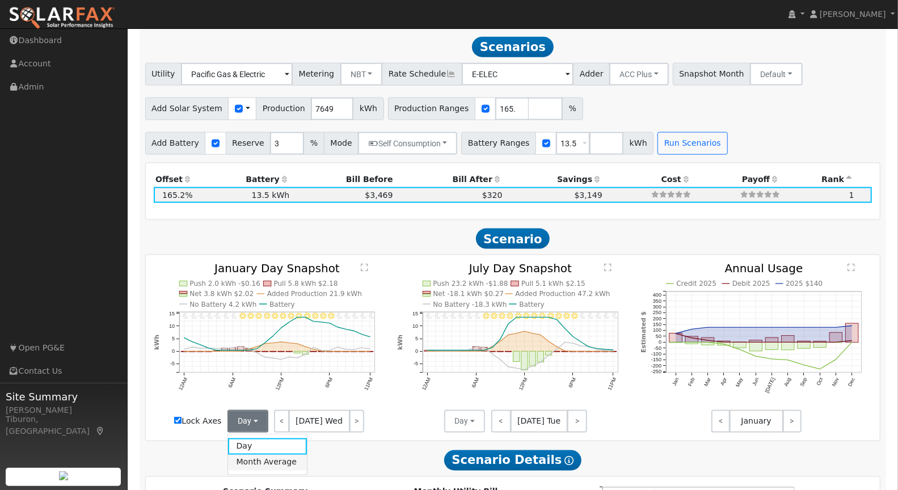
click at [274, 459] on link "Month Average" at bounding box center [267, 463] width 79 height 16
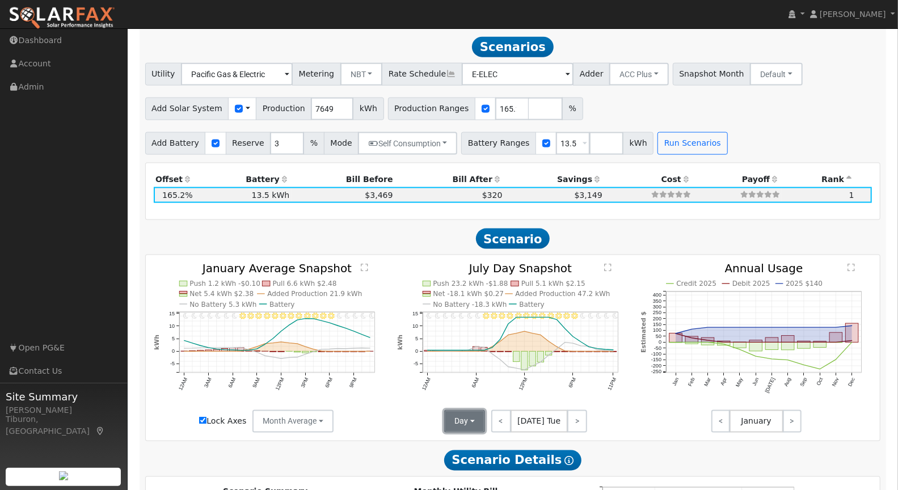
click at [459, 414] on button "Day" at bounding box center [464, 421] width 41 height 23
click at [467, 462] on link "Month Average" at bounding box center [484, 463] width 79 height 16
click at [365, 265] on text "" at bounding box center [364, 268] width 7 height 9
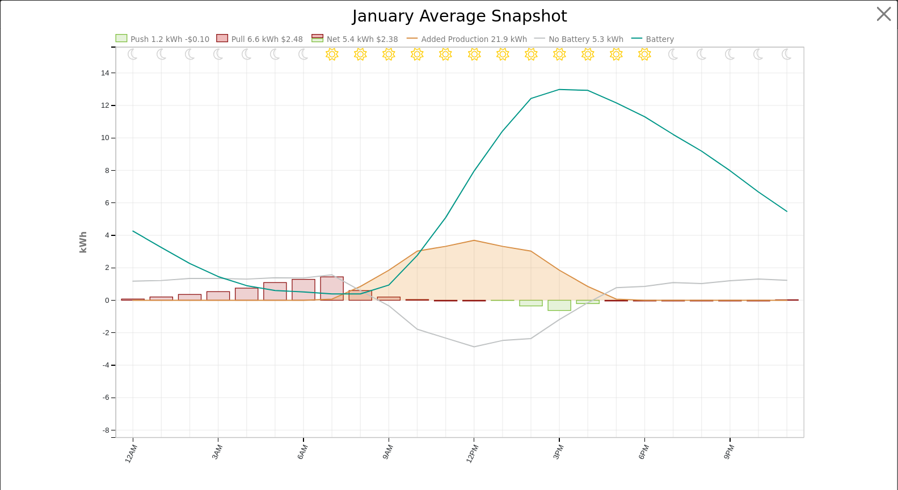
scroll to position [931, 0]
click at [884, 11] on button "button" at bounding box center [894, 14] width 22 height 22
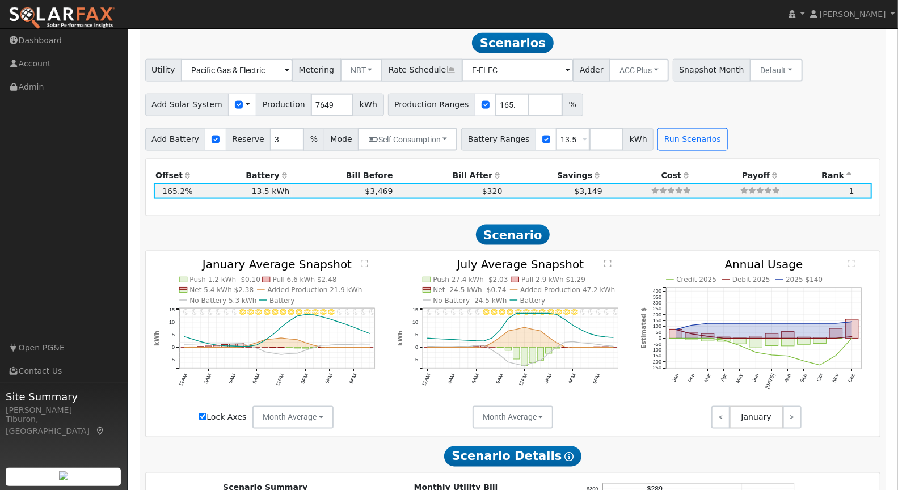
click at [606, 260] on text "" at bounding box center [607, 264] width 7 height 9
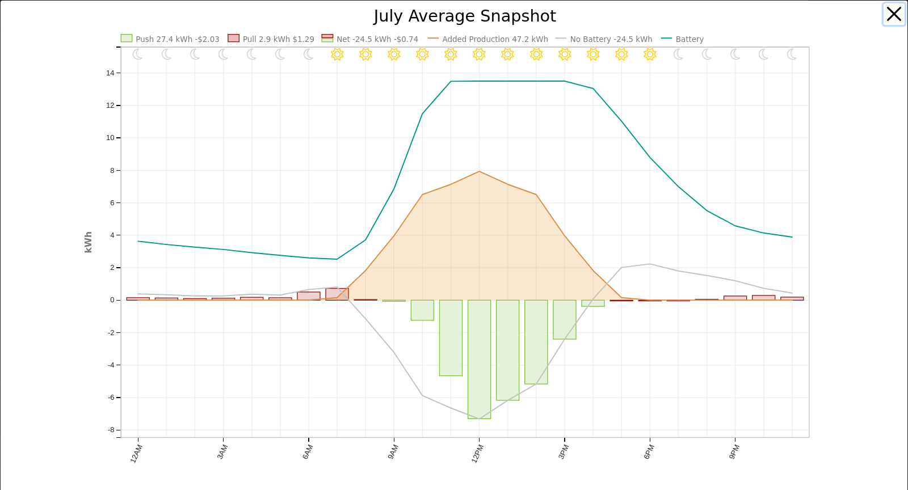
click at [890, 15] on button "button" at bounding box center [894, 14] width 22 height 22
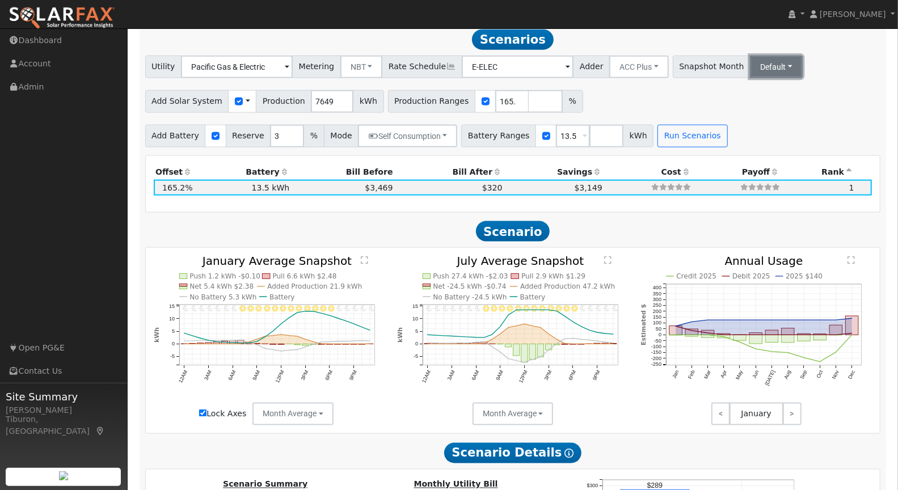
click at [750, 66] on button "Default" at bounding box center [776, 67] width 53 height 23
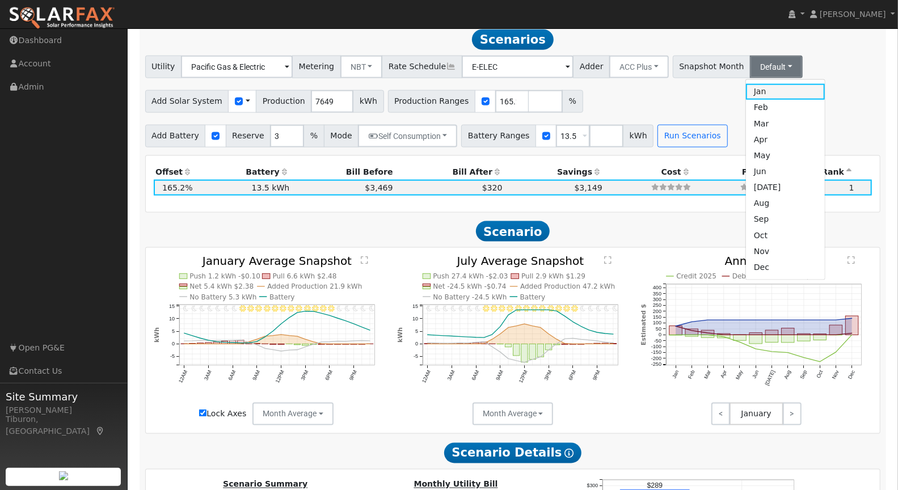
click at [746, 87] on link "Jan" at bounding box center [785, 92] width 79 height 16
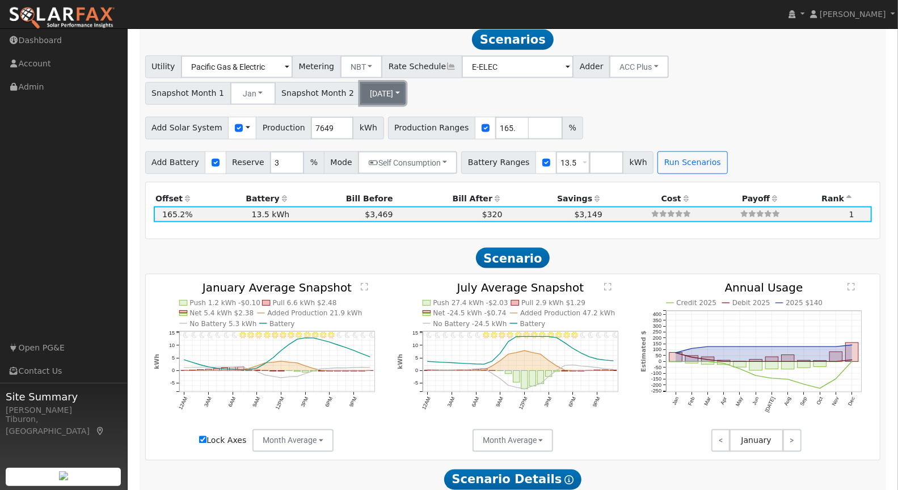
click at [360, 90] on button "[DATE]" at bounding box center [382, 93] width 45 height 23
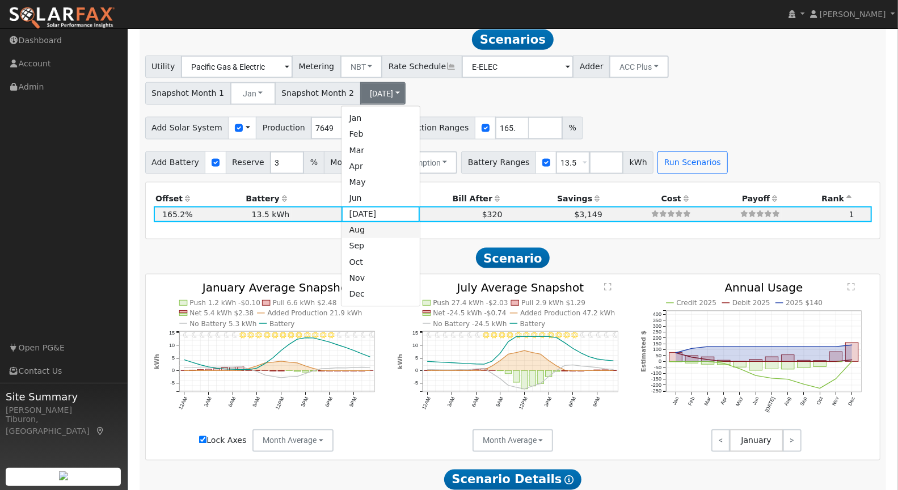
click at [364, 230] on link "Aug" at bounding box center [380, 230] width 79 height 16
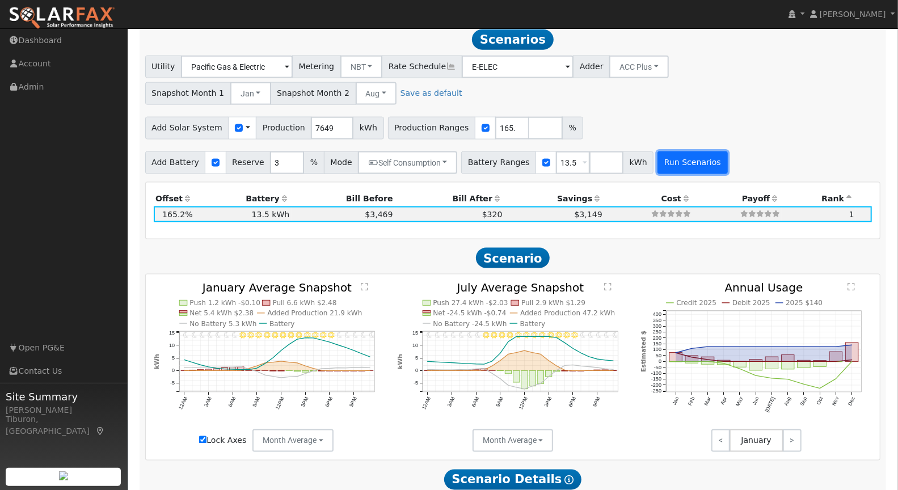
click at [659, 158] on button "Run Scenarios" at bounding box center [692, 162] width 70 height 23
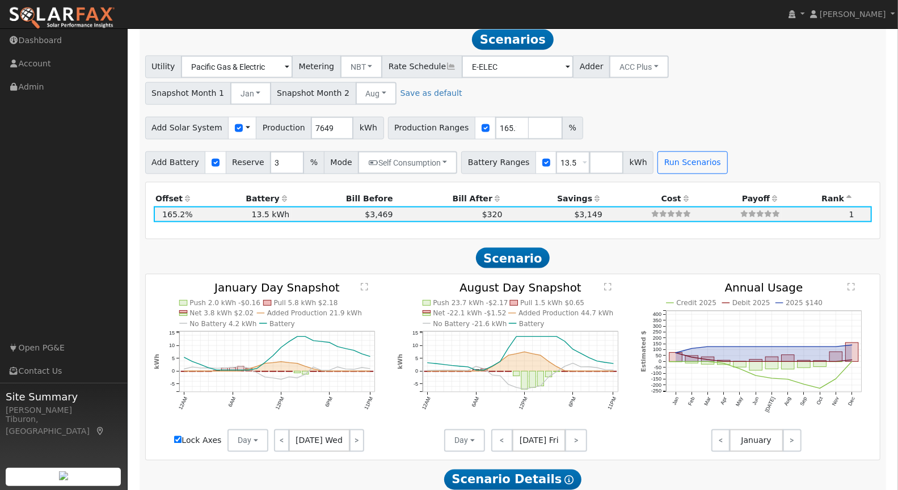
scroll to position [927, 0]
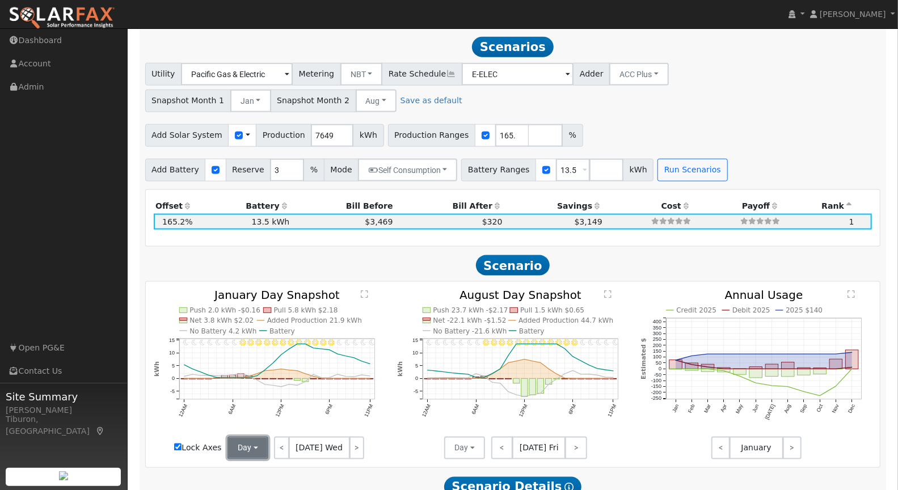
click at [241, 444] on button "Day" at bounding box center [247, 448] width 41 height 23
click at [246, 450] on button "Day" at bounding box center [247, 448] width 41 height 23
click at [247, 448] on button "Day" at bounding box center [247, 448] width 41 height 23
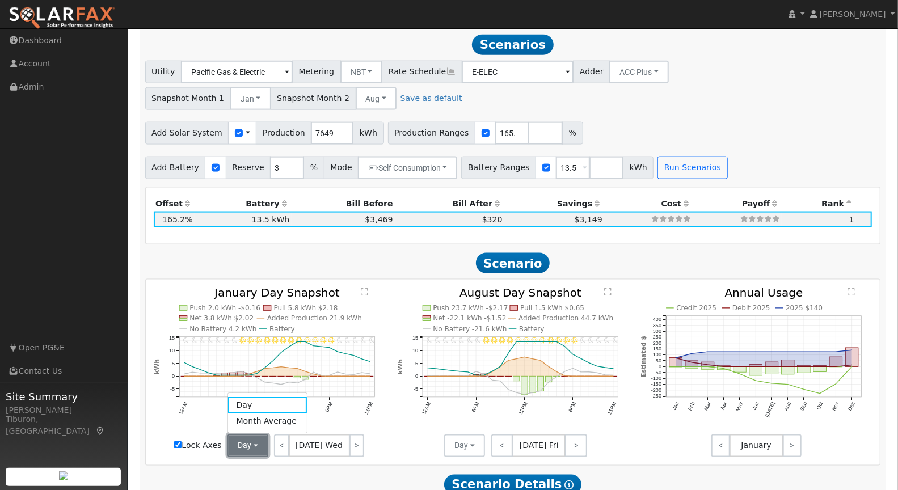
scroll to position [930, 0]
click at [252, 416] on link "Month Average" at bounding box center [267, 421] width 79 height 16
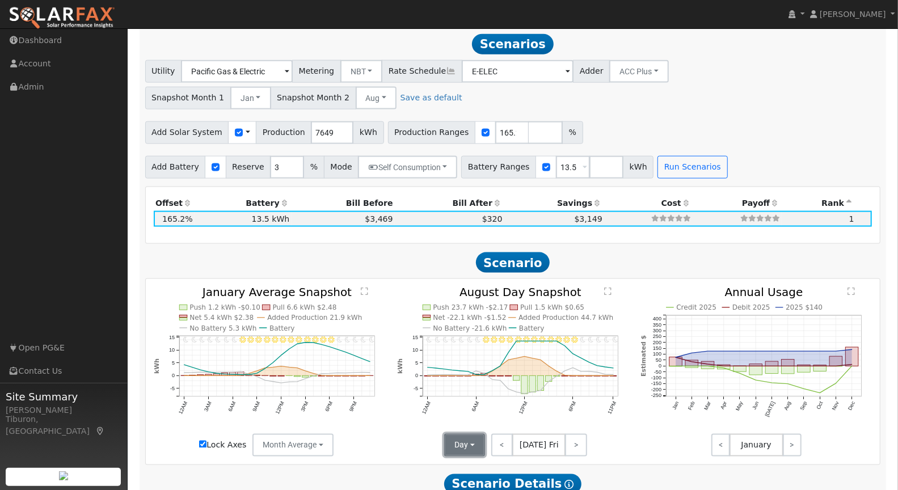
click at [464, 442] on button "Day" at bounding box center [464, 445] width 41 height 23
click at [466, 416] on link "Month Average" at bounding box center [484, 421] width 79 height 16
click at [607, 289] on text "" at bounding box center [607, 292] width 7 height 9
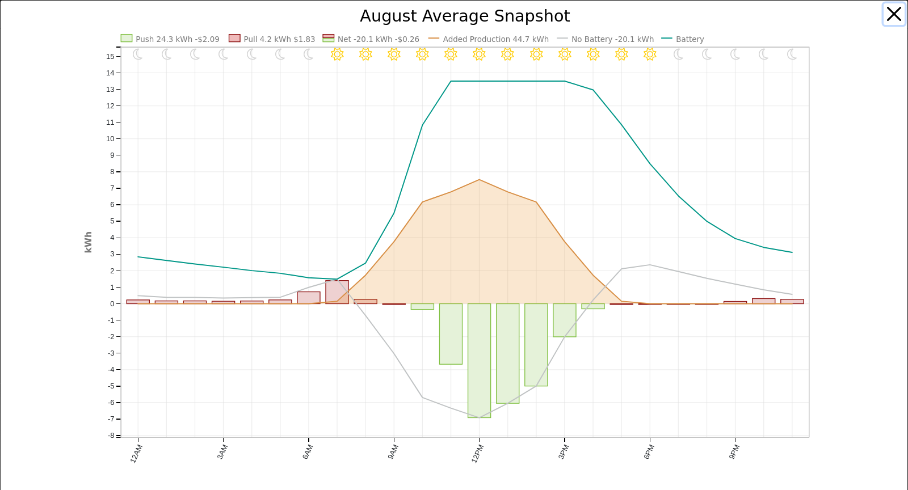
click at [883, 6] on button "button" at bounding box center [894, 14] width 22 height 22
